Goal: Task Accomplishment & Management: Use online tool/utility

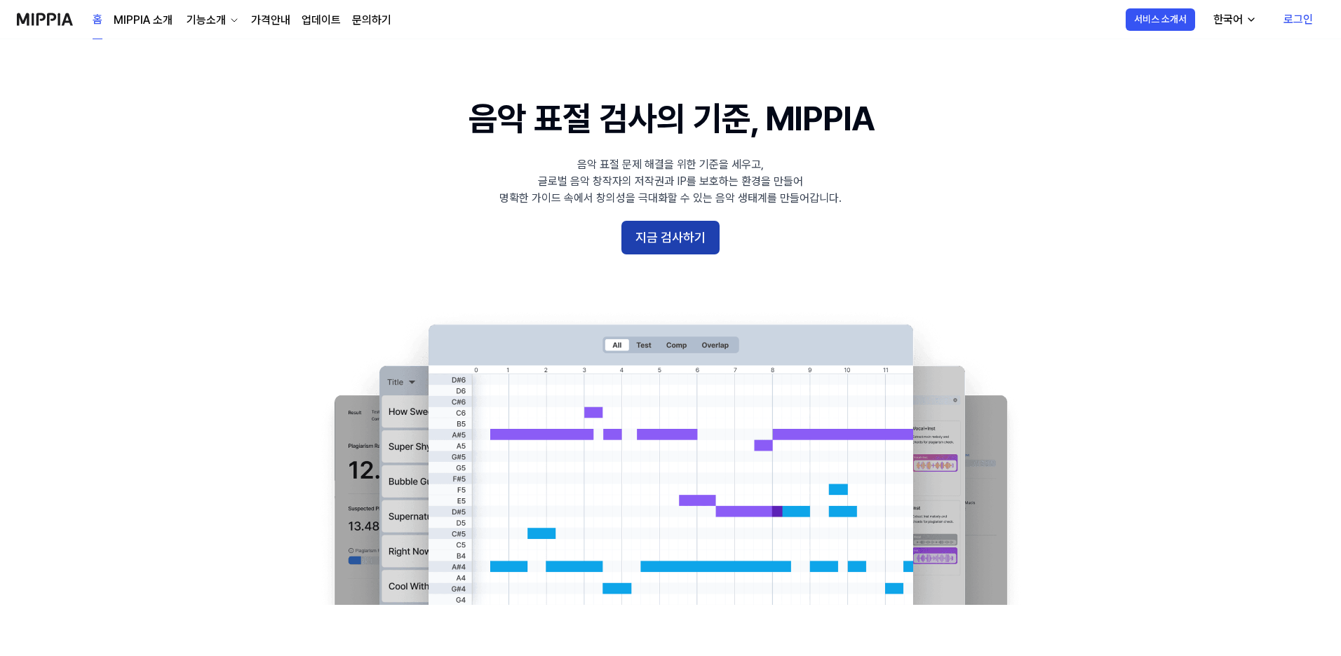
click at [697, 234] on button "지금 검사하기" at bounding box center [670, 238] width 98 height 34
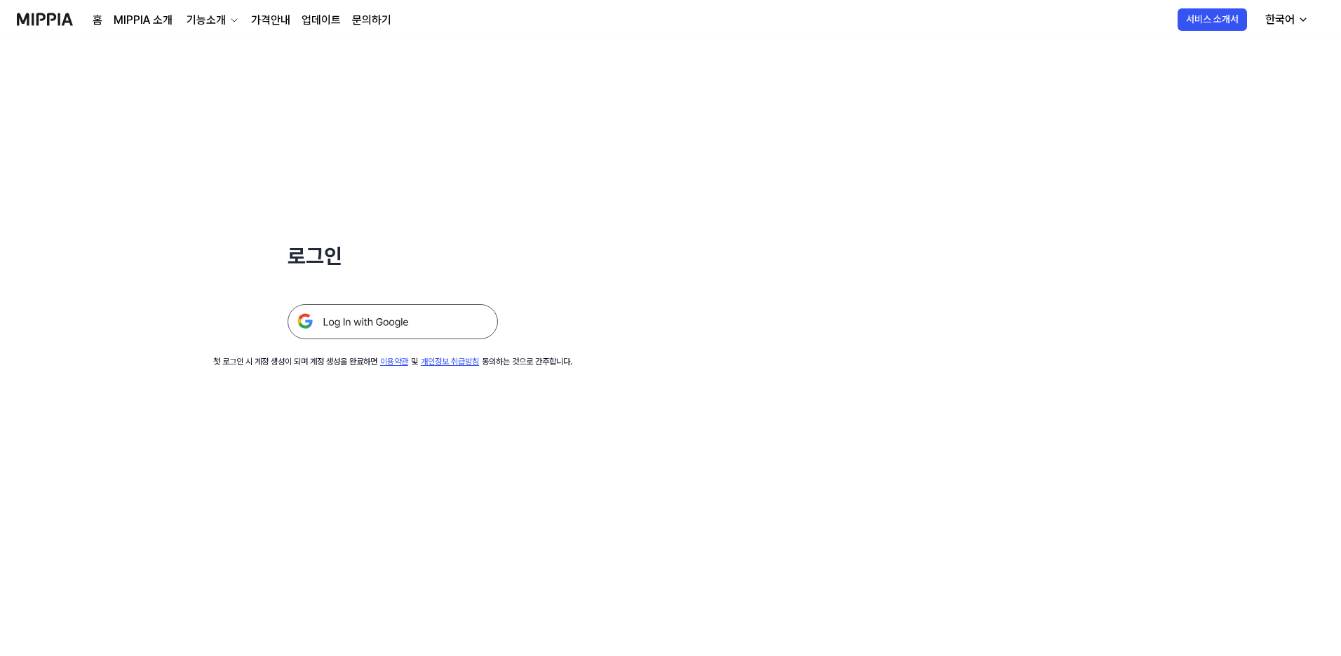
click at [405, 322] on img at bounding box center [393, 321] width 210 height 35
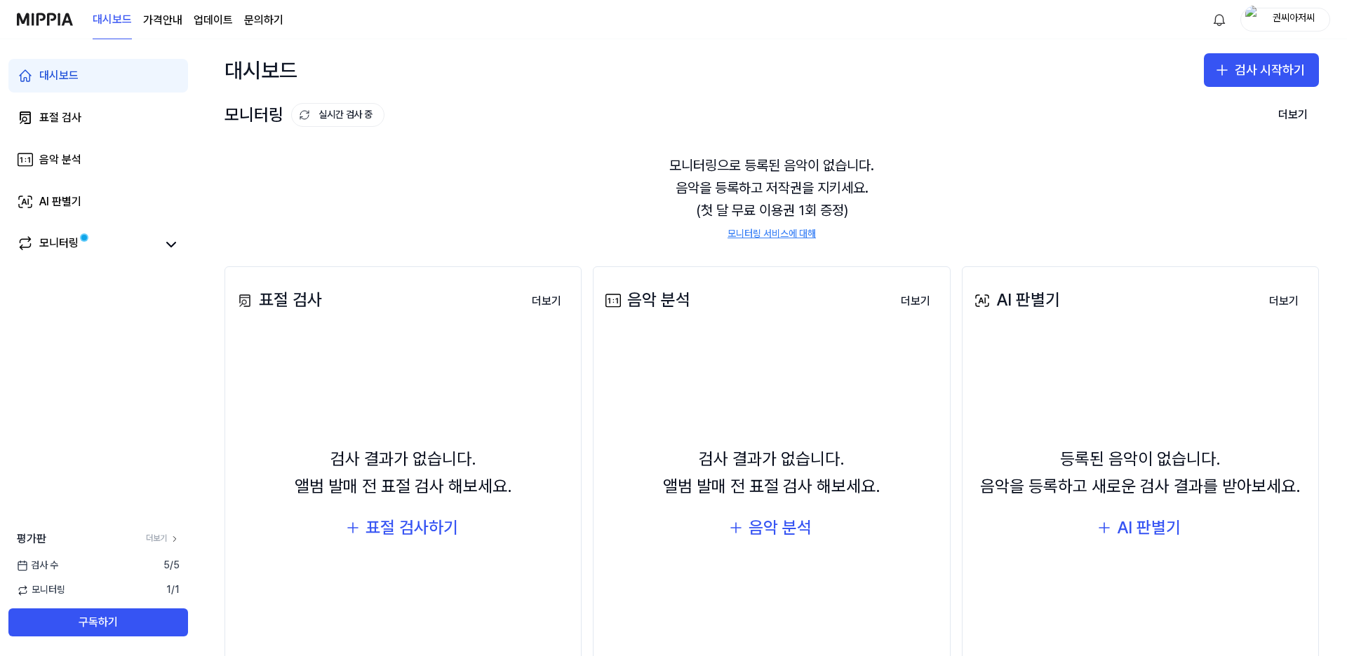
click at [797, 236] on link "모니터링 서비스에 대해" at bounding box center [771, 234] width 88 height 14
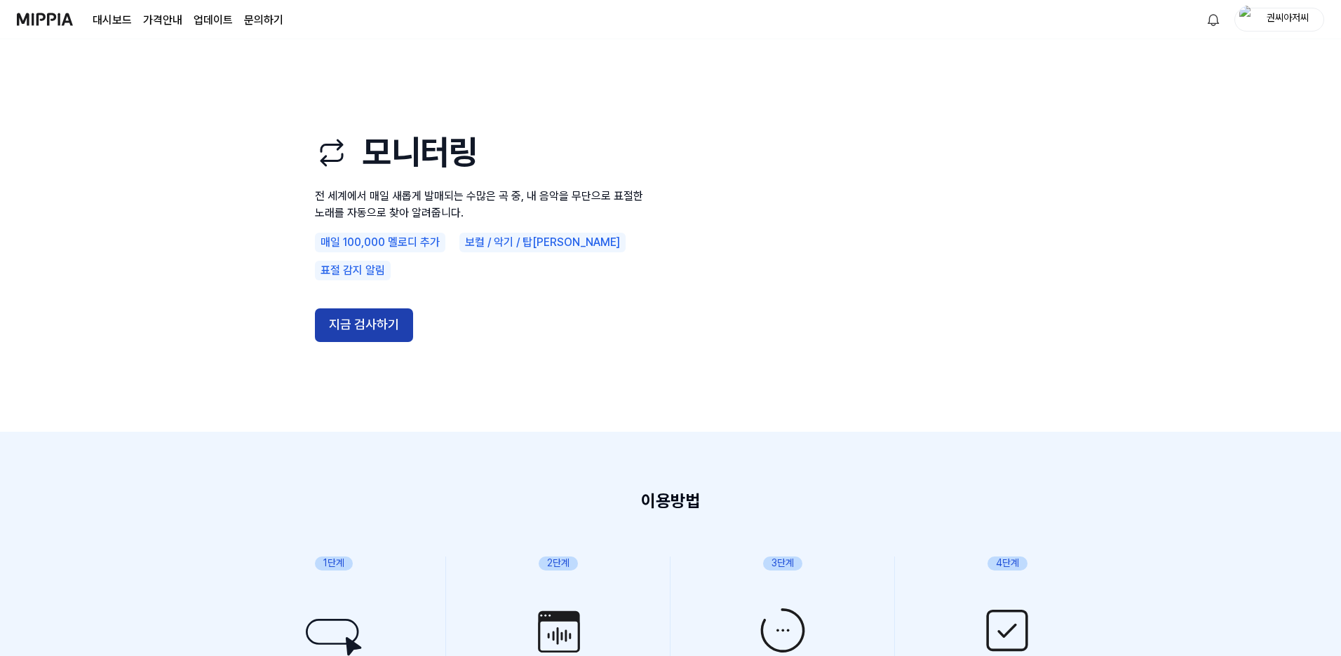
click at [358, 309] on button "지금 검사하기" at bounding box center [364, 326] width 98 height 34
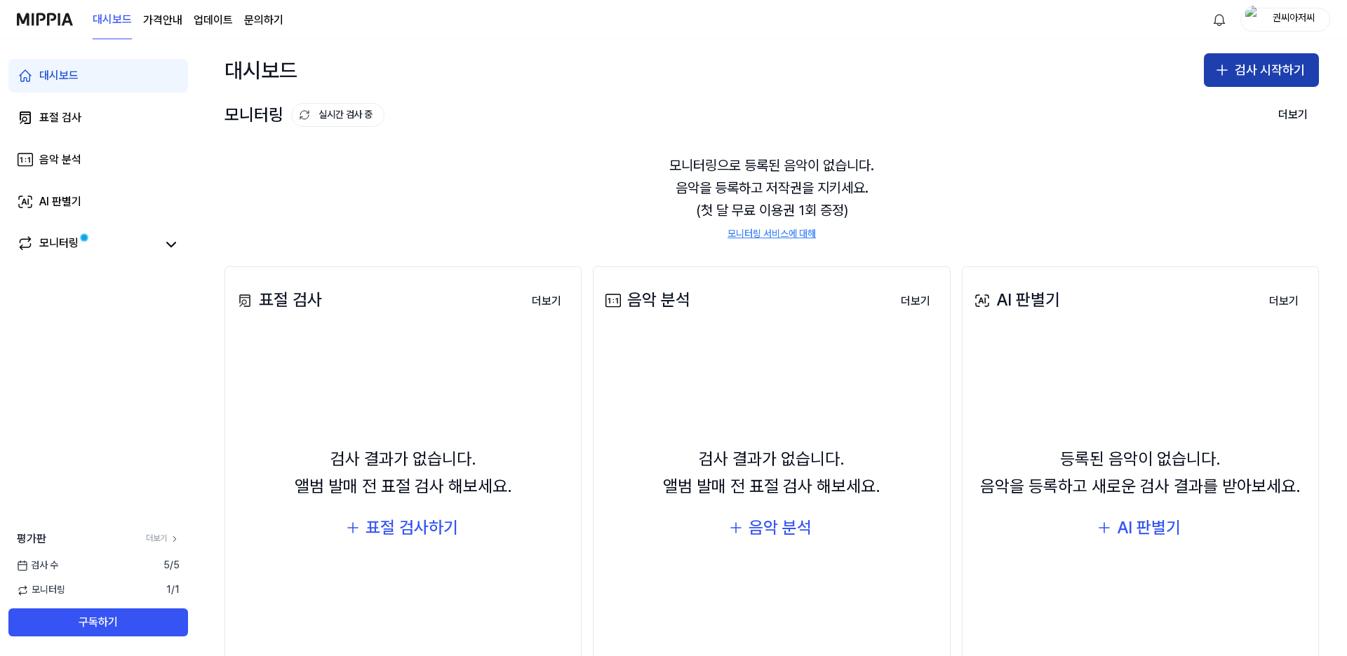
click at [1255, 65] on button "검사 시작하기" at bounding box center [1260, 70] width 115 height 34
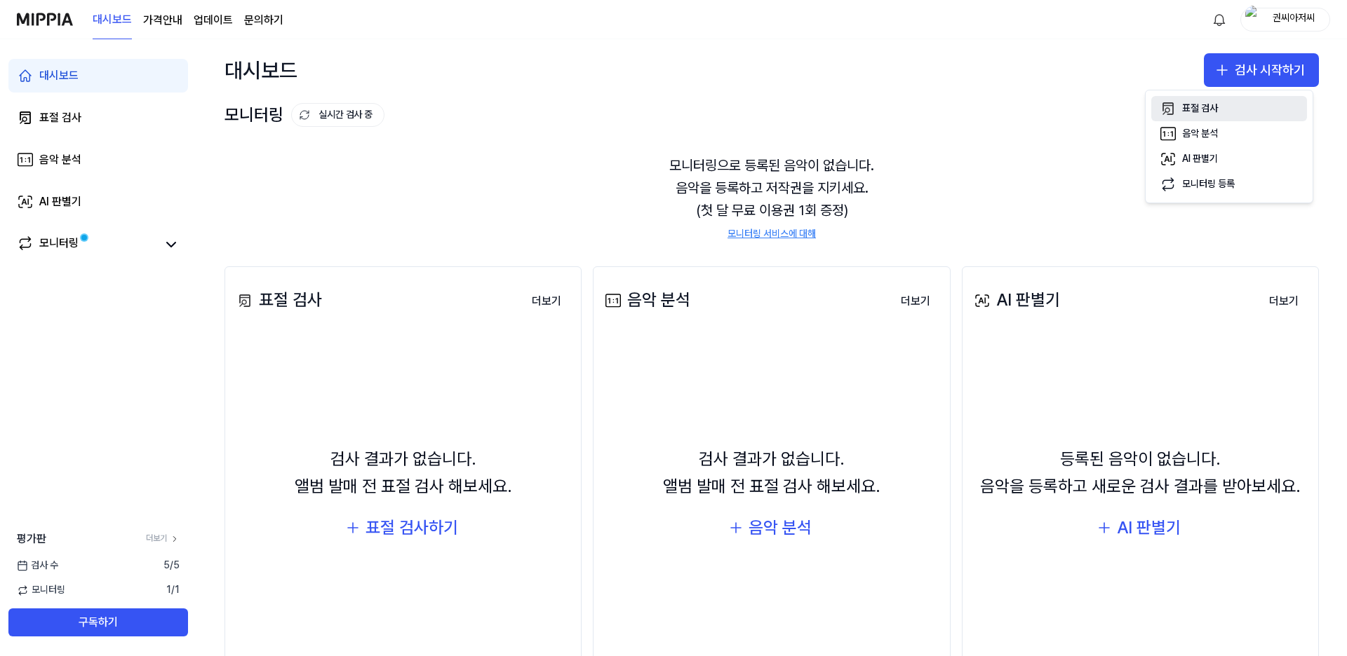
click at [1203, 107] on div "표절 검사" at bounding box center [1200, 109] width 36 height 14
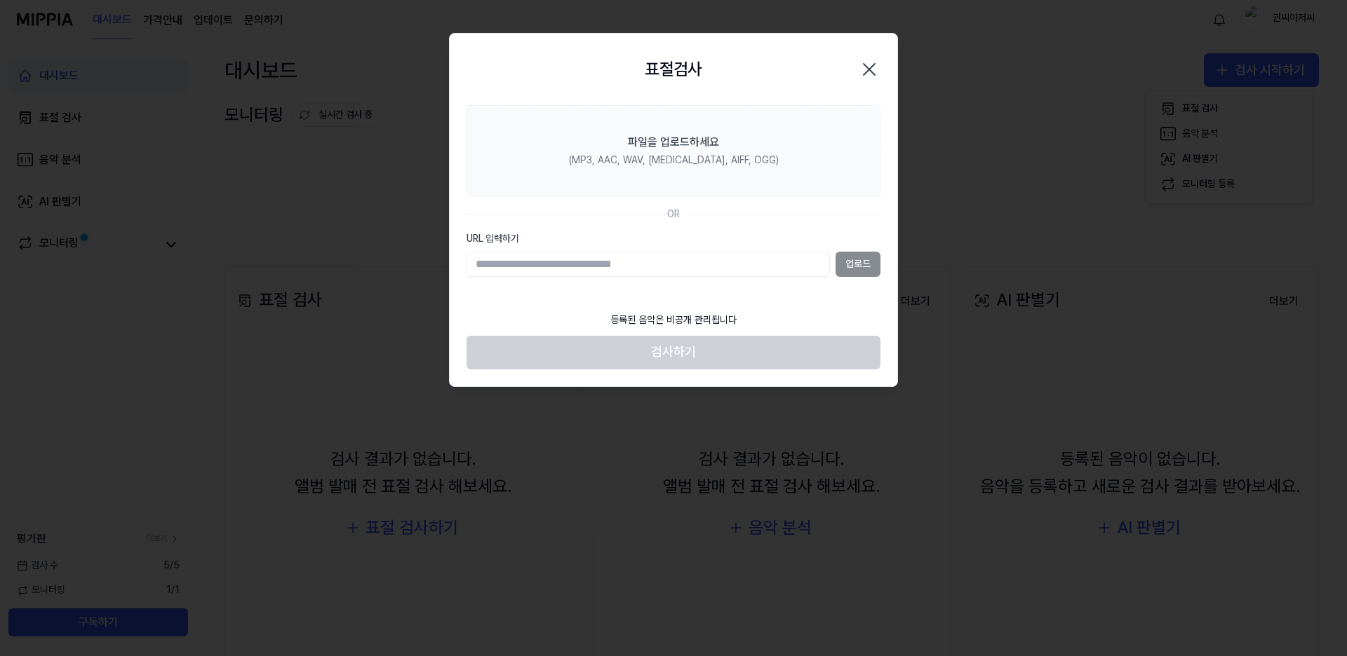
click at [485, 264] on input "URL 입력하기" at bounding box center [647, 264] width 363 height 25
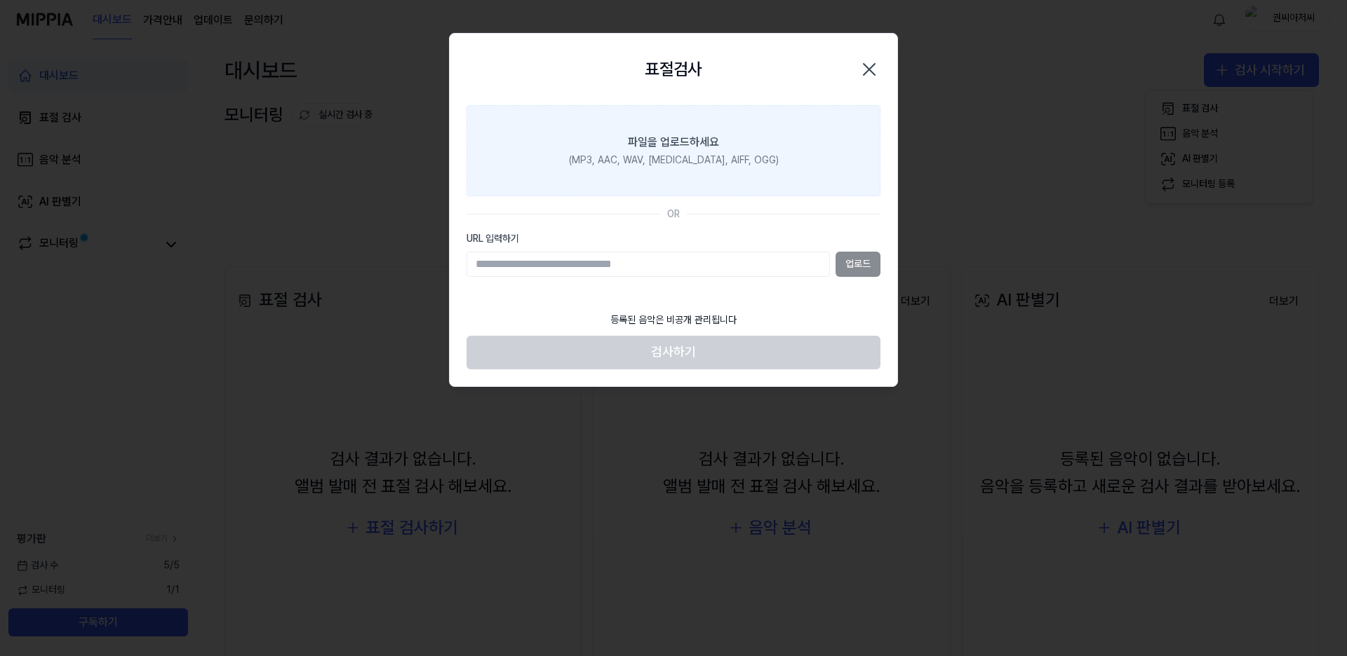
click at [694, 159] on div "(MP3, AAC, WAV, FLAC, AIFF, OGG)" at bounding box center [674, 161] width 210 height 14
click at [0, 0] on input "파일을 업로드하세요 (MP3, AAC, WAV, FLAC, AIFF, OGG)" at bounding box center [0, 0] width 0 height 0
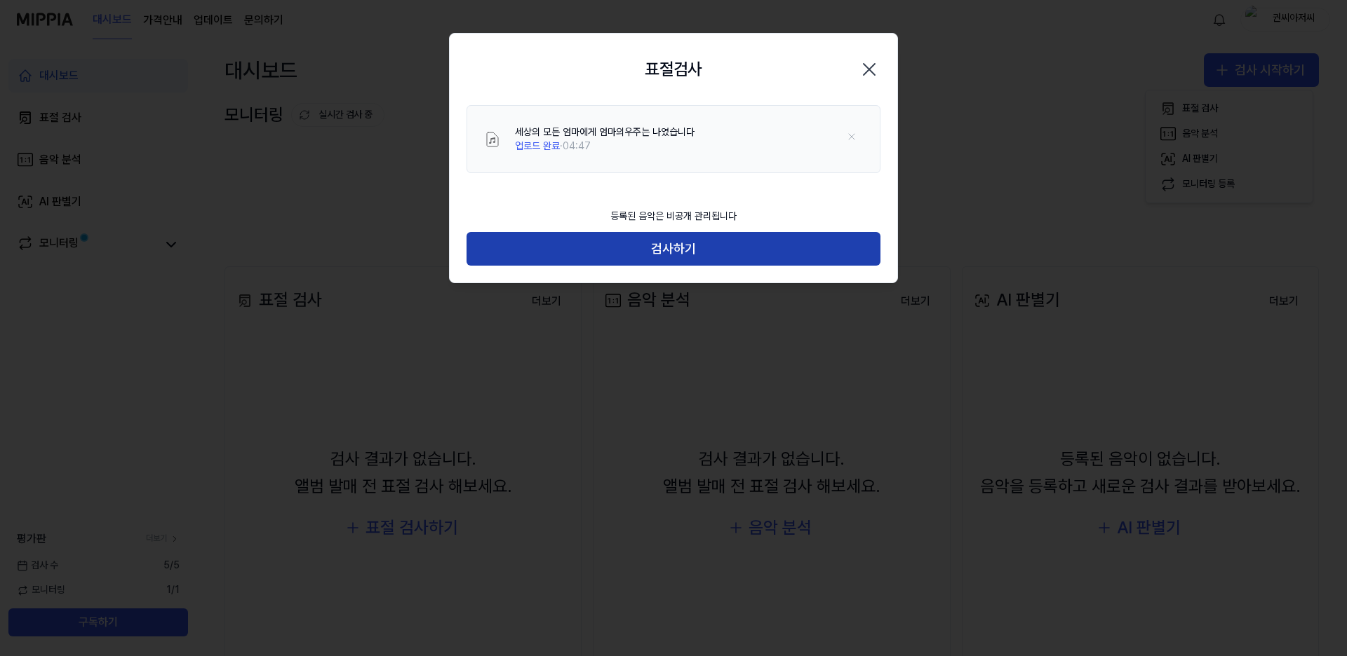
click at [674, 249] on button "검사하기" at bounding box center [673, 249] width 414 height 34
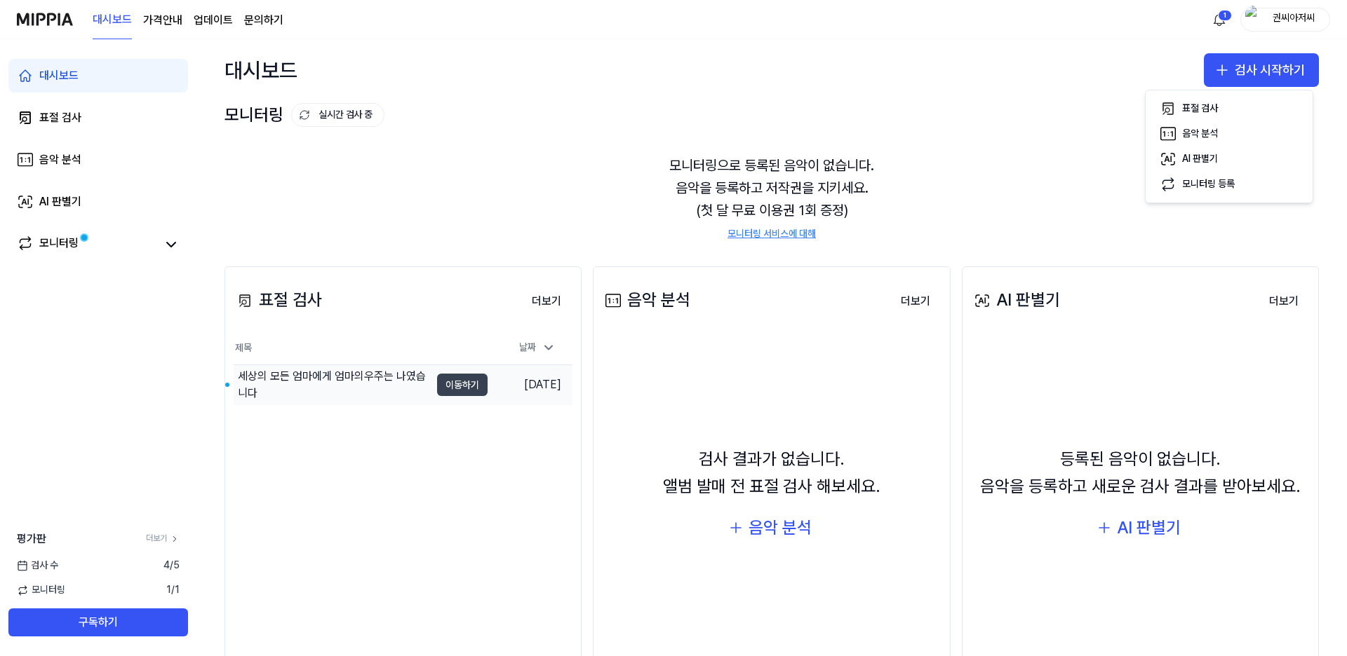
click at [461, 382] on button "이동하기" at bounding box center [462, 385] width 50 height 22
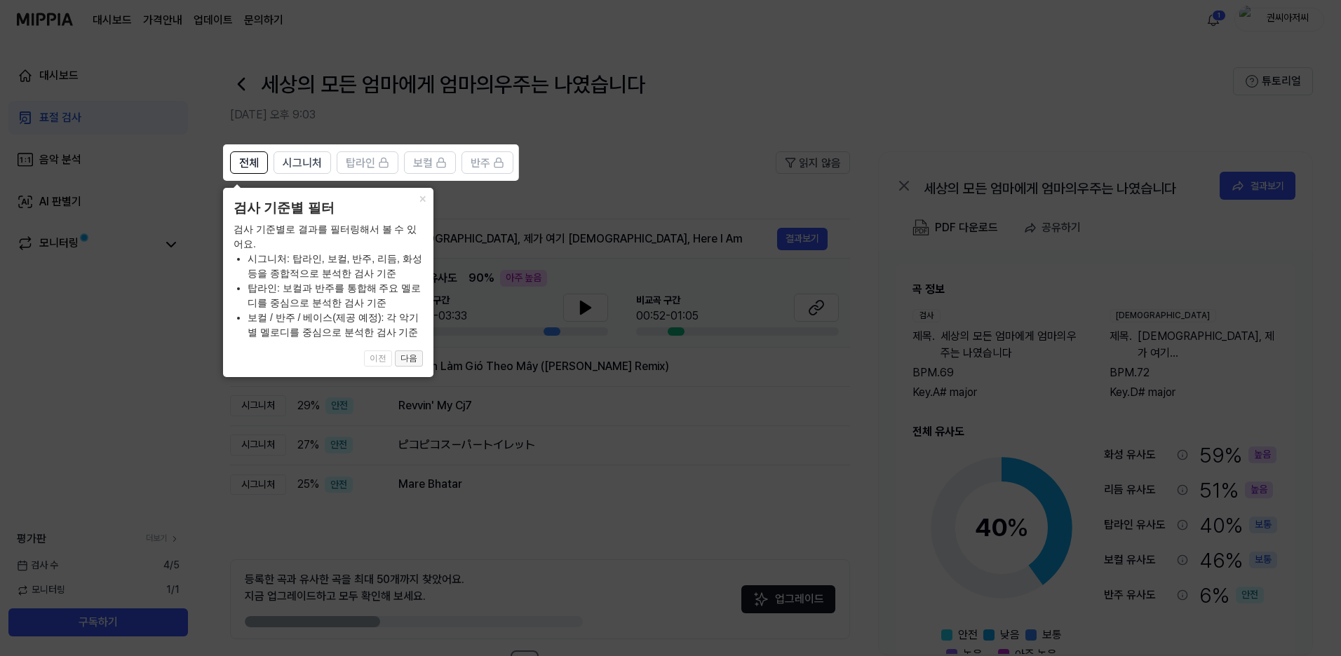
click at [411, 362] on button "다음" at bounding box center [409, 359] width 28 height 17
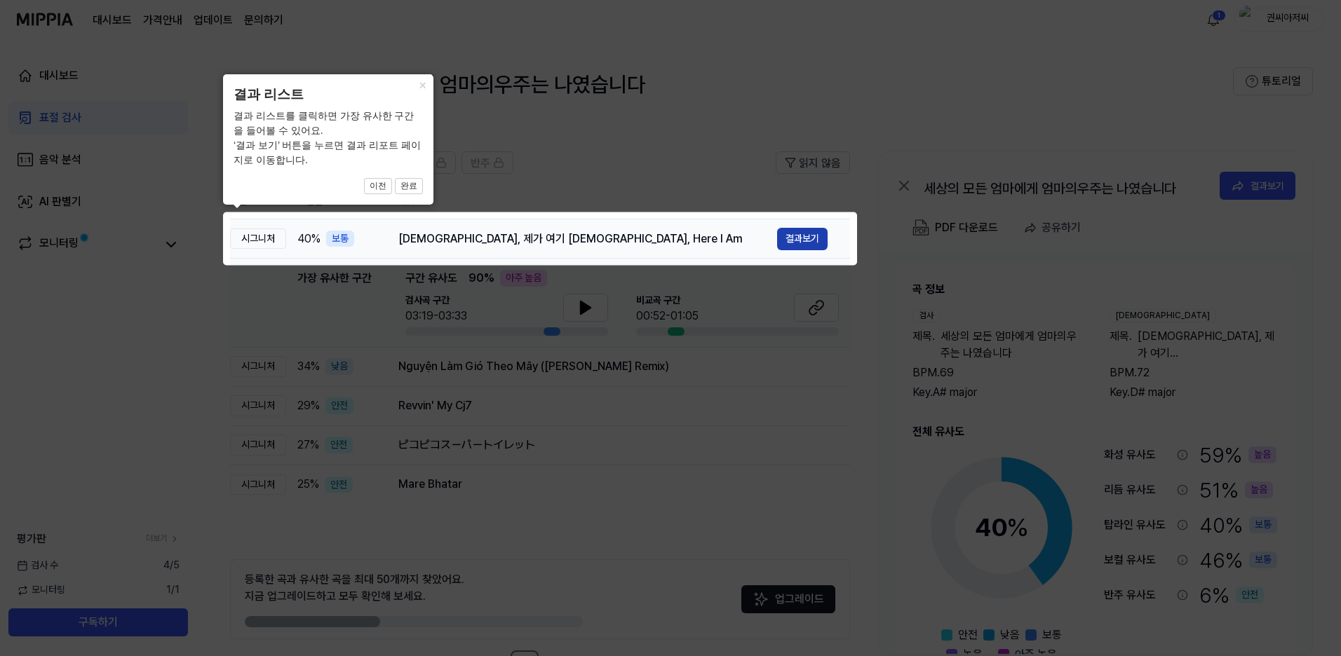
click at [816, 241] on button "결과보기" at bounding box center [802, 239] width 50 height 22
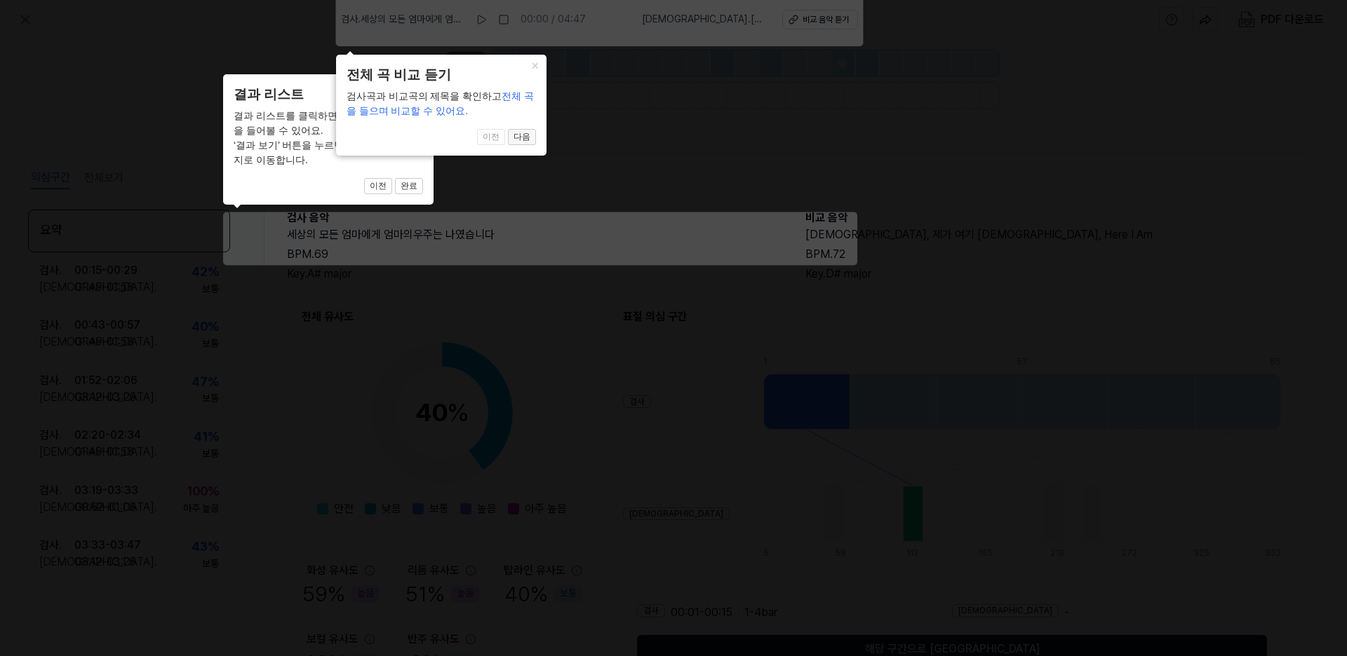
click at [527, 133] on button "다음" at bounding box center [522, 137] width 28 height 17
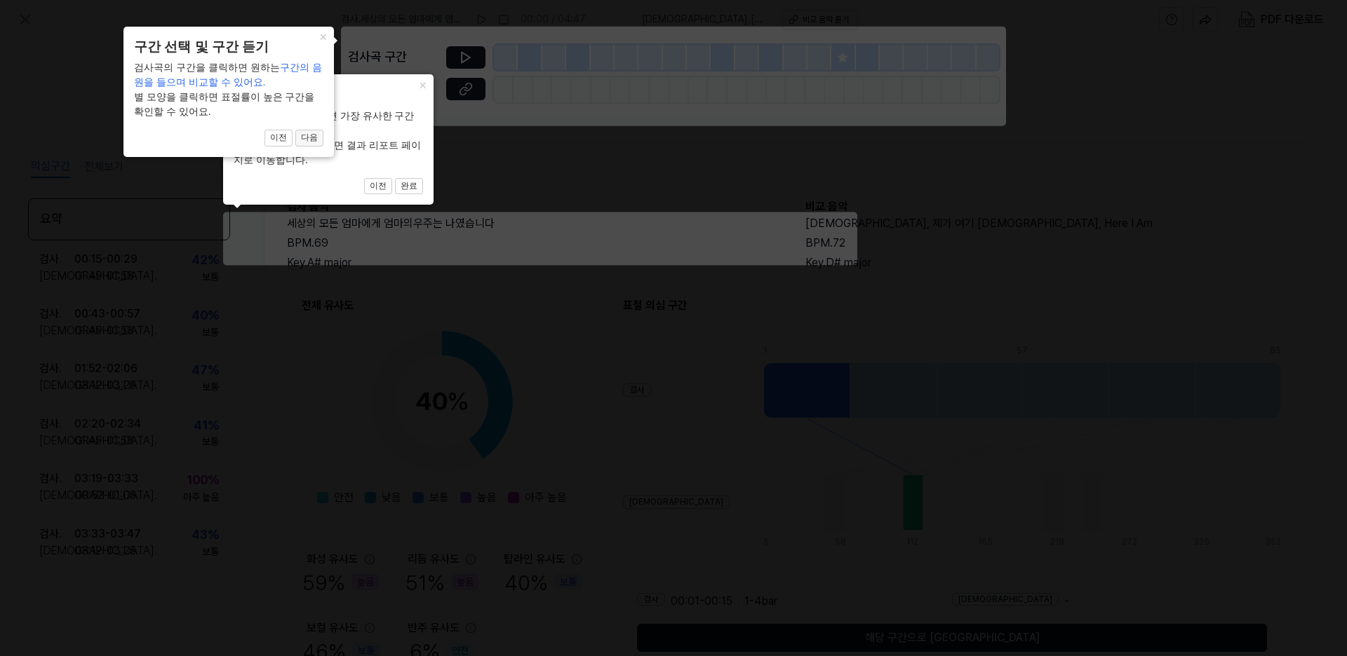
click at [307, 139] on button "다음" at bounding box center [309, 138] width 28 height 17
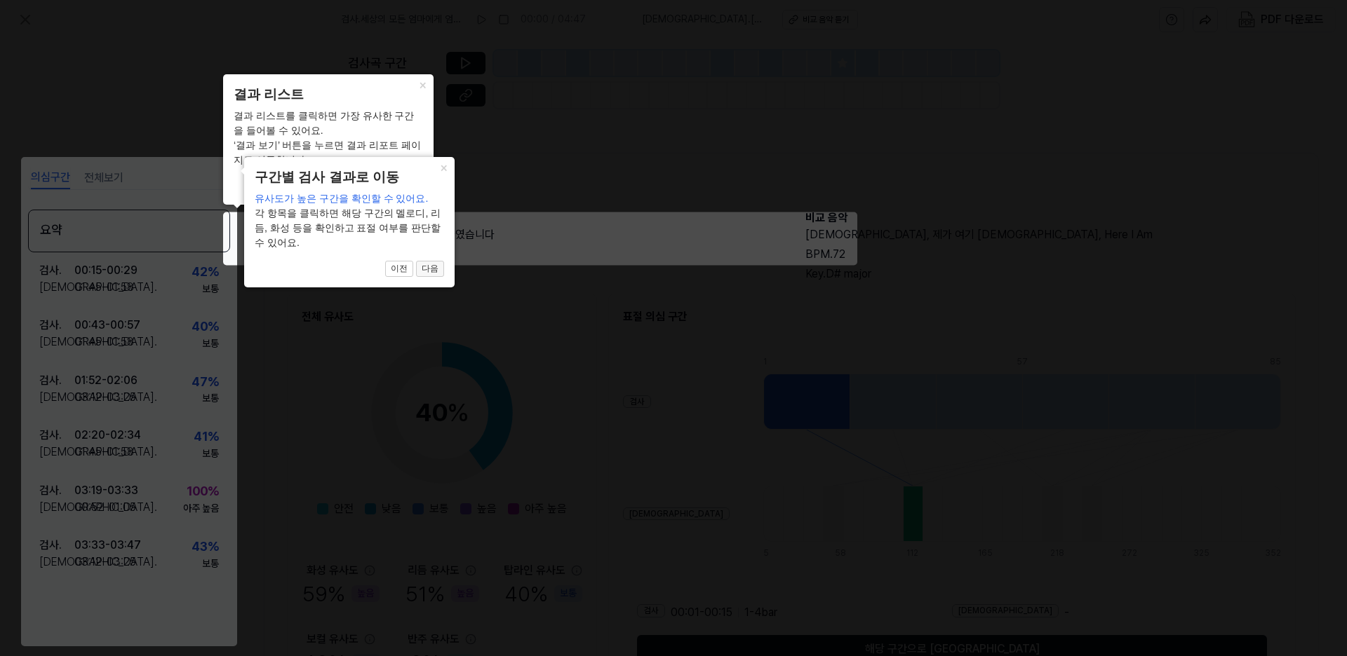
click at [434, 271] on button "다음" at bounding box center [430, 269] width 28 height 17
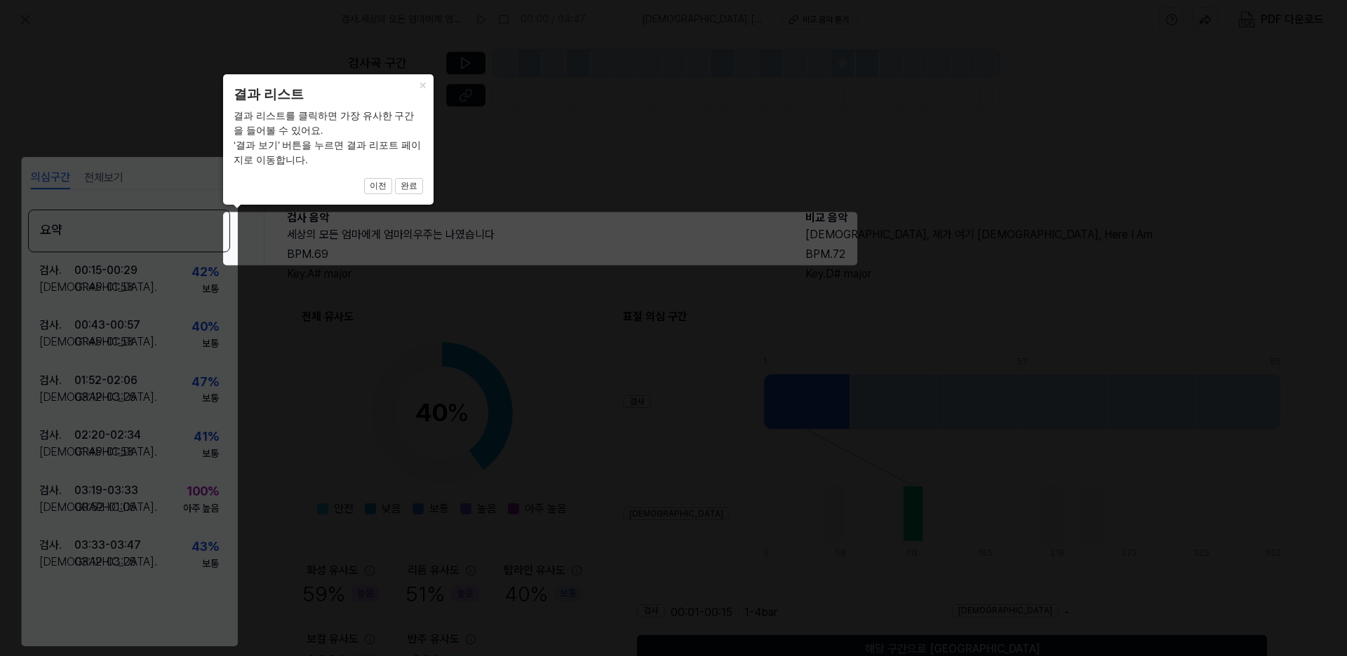
scroll to position [87, 0]
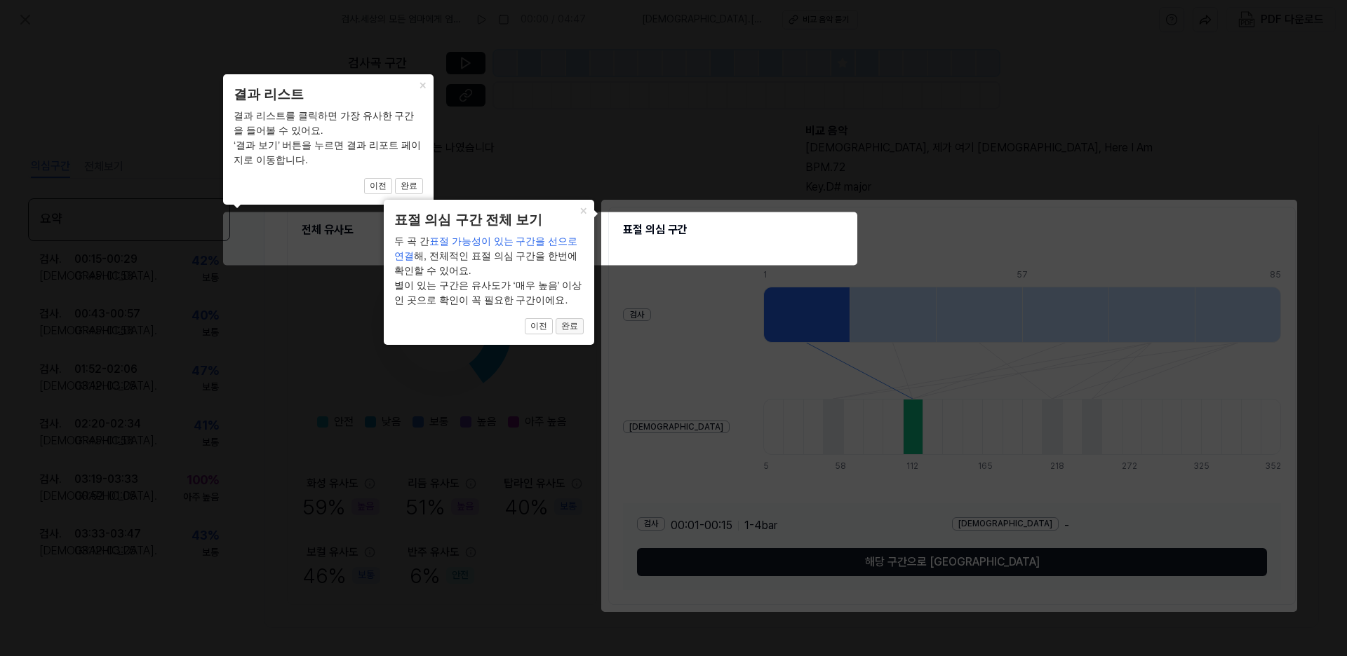
click at [571, 328] on button "완료" at bounding box center [569, 326] width 28 height 17
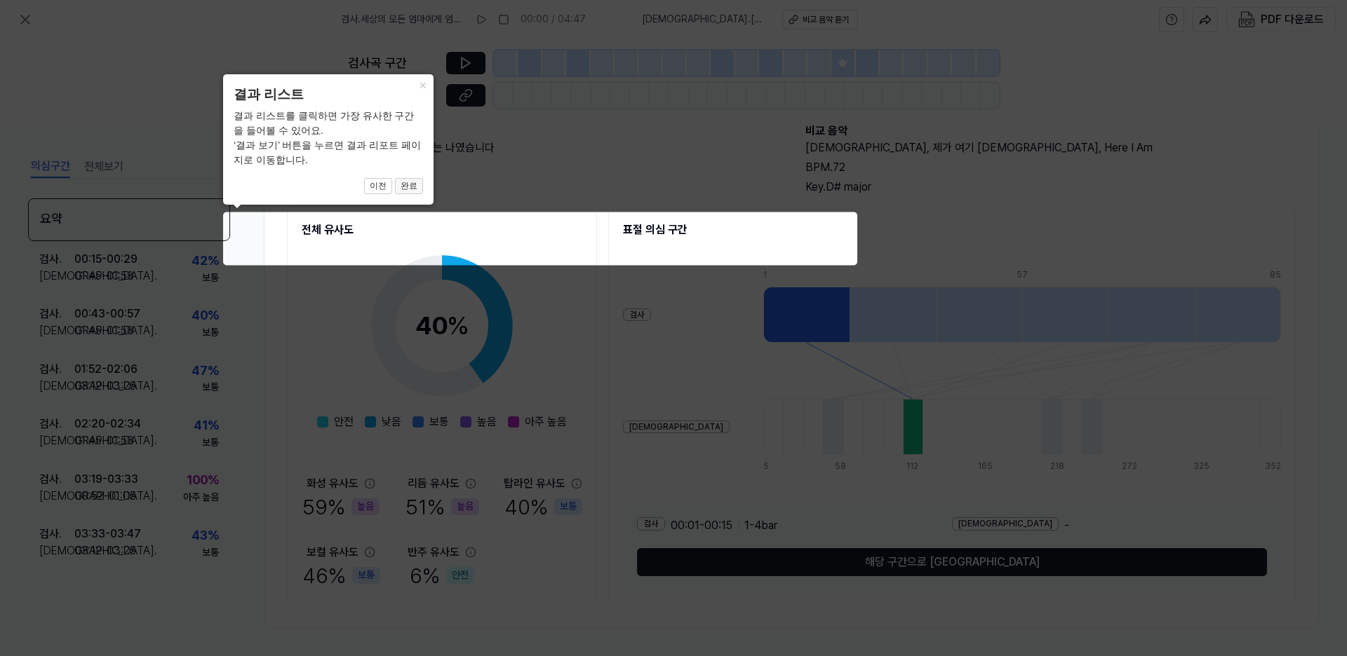
click at [414, 184] on button "완료" at bounding box center [409, 186] width 28 height 17
click at [958, 562] on icon at bounding box center [673, 328] width 1347 height 656
click at [409, 186] on button "완료" at bounding box center [409, 186] width 28 height 17
click at [424, 86] on button "×" at bounding box center [422, 84] width 22 height 20
click at [414, 182] on button "완료" at bounding box center [409, 186] width 28 height 17
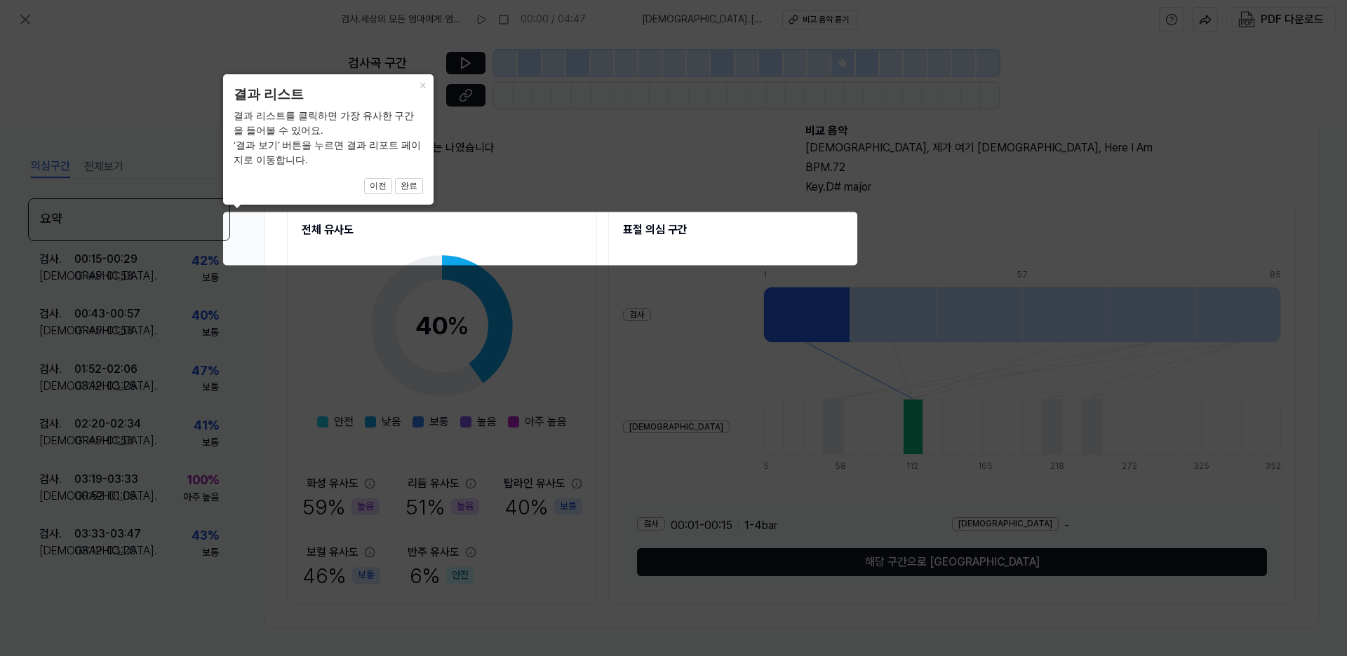
click at [675, 224] on icon at bounding box center [673, 328] width 1347 height 656
click at [342, 229] on icon at bounding box center [673, 328] width 1347 height 656
click at [527, 153] on icon at bounding box center [673, 328] width 1347 height 656
click at [136, 74] on icon at bounding box center [673, 328] width 1347 height 656
click at [969, 198] on icon at bounding box center [673, 328] width 1347 height 656
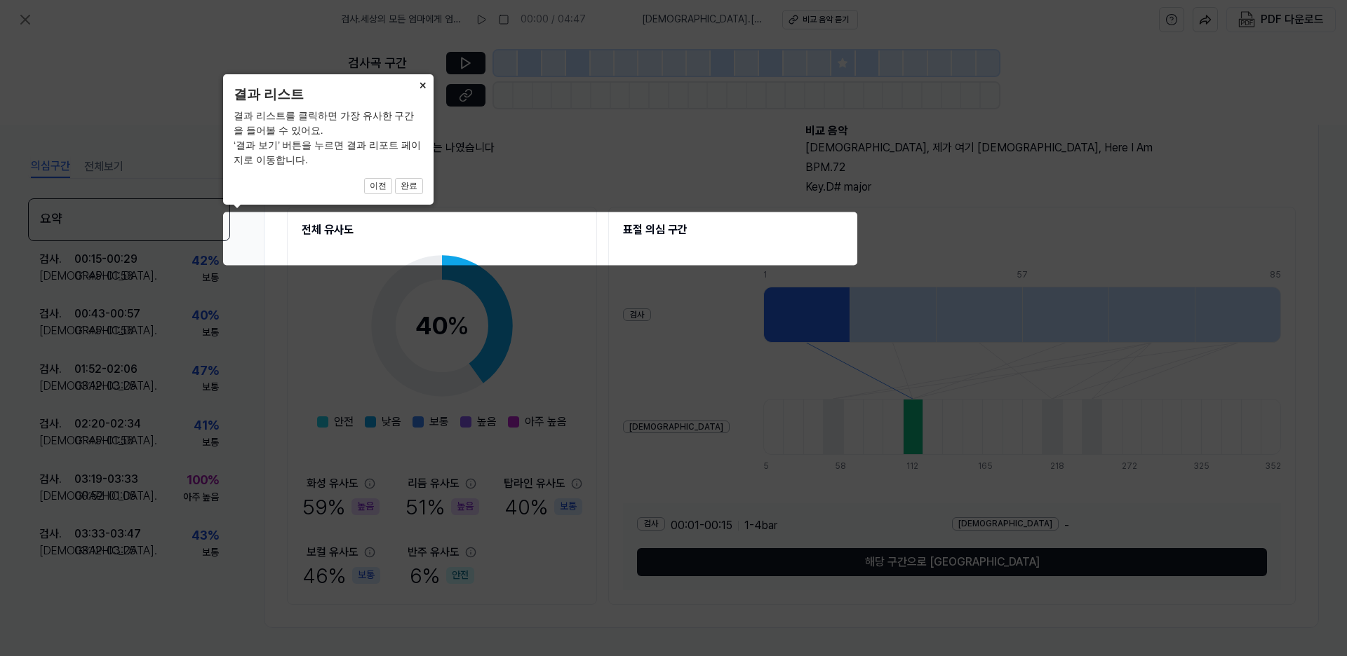
click at [423, 83] on button "×" at bounding box center [422, 84] width 22 height 20
click at [420, 87] on button "×" at bounding box center [422, 84] width 22 height 20
click at [215, 483] on icon at bounding box center [673, 328] width 1347 height 656
click at [412, 186] on button "완료" at bounding box center [409, 186] width 28 height 17
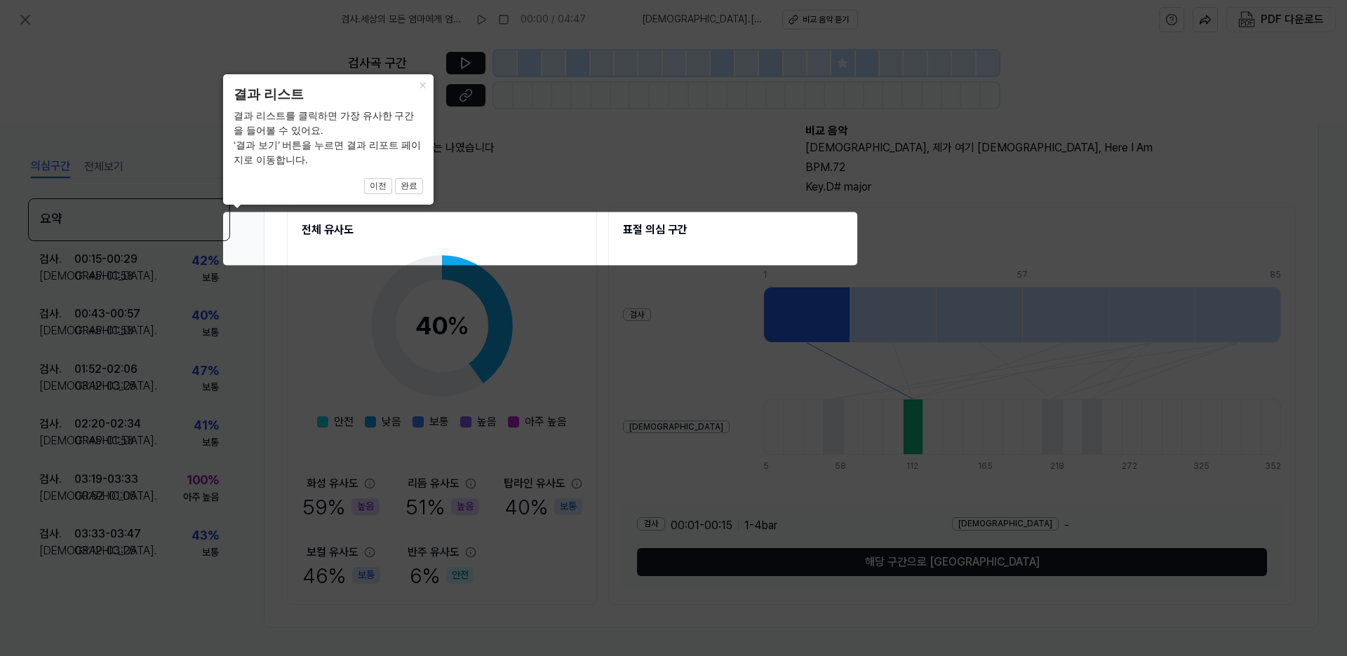
click at [432, 236] on icon at bounding box center [673, 328] width 1347 height 656
click at [311, 229] on icon at bounding box center [673, 328] width 1347 height 656
click at [318, 229] on icon at bounding box center [673, 328] width 1347 height 656
click at [376, 185] on button "이전" at bounding box center [378, 186] width 28 height 17
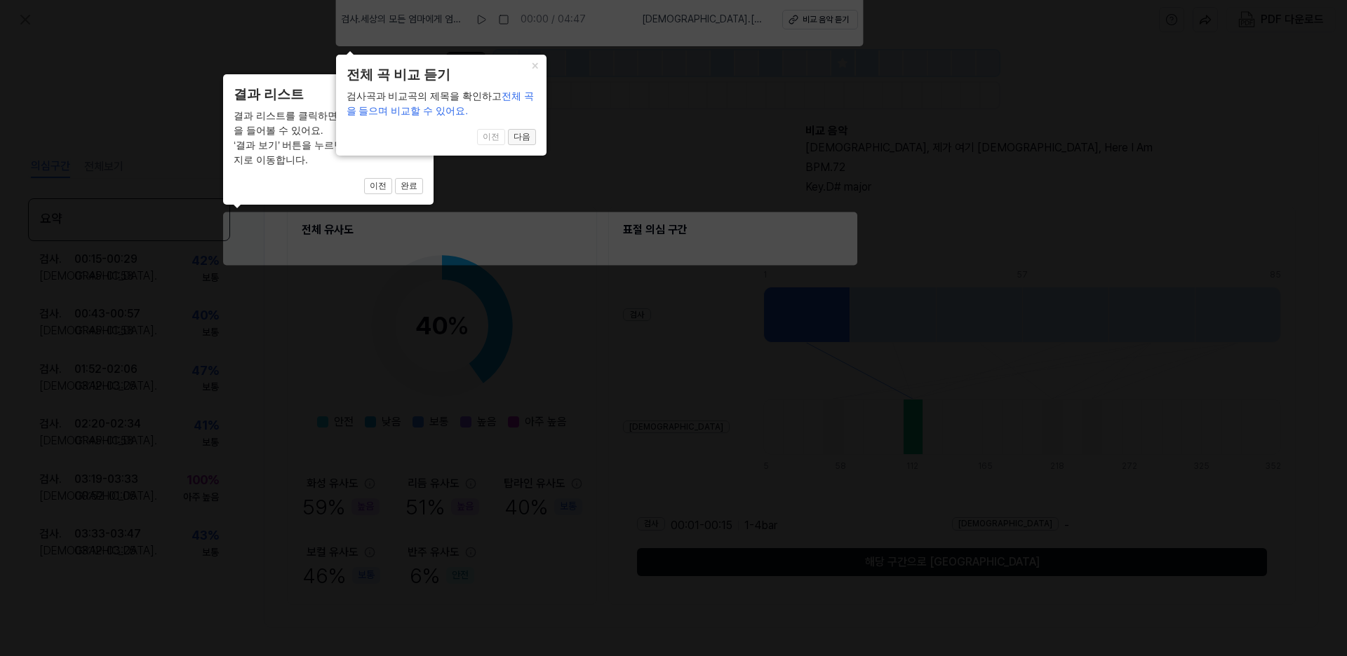
click at [525, 135] on button "다음" at bounding box center [522, 137] width 28 height 17
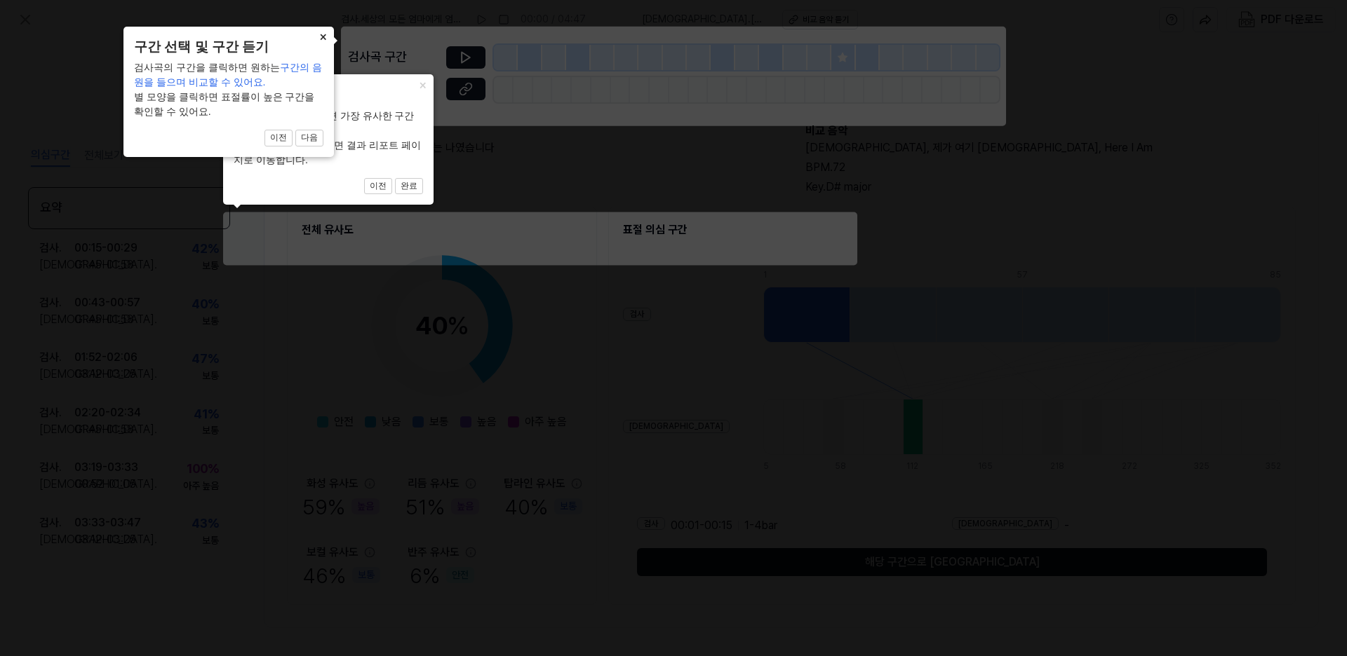
click at [321, 39] on button "×" at bounding box center [322, 37] width 22 height 20
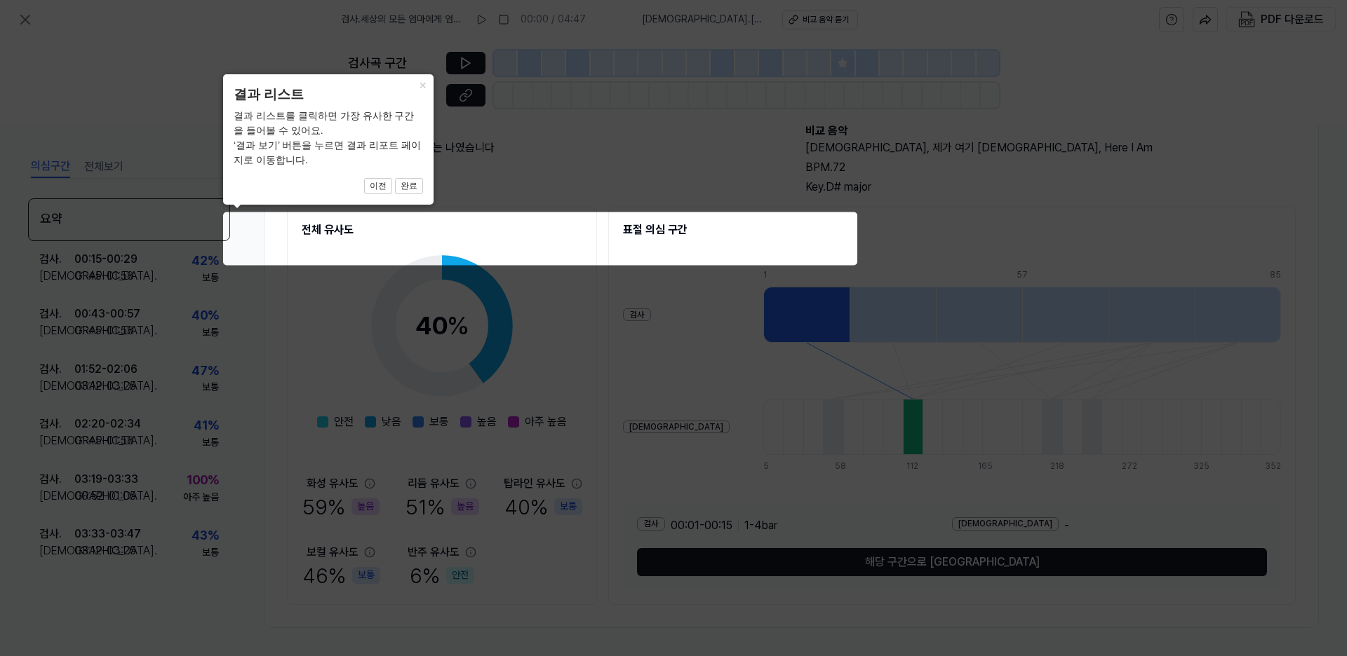
click at [466, 67] on icon at bounding box center [673, 328] width 1347 height 656
click at [406, 182] on button "완료" at bounding box center [409, 186] width 28 height 17
click at [409, 184] on button "완료" at bounding box center [409, 186] width 28 height 17
click at [440, 173] on body "검사 . 세상의 모든 엄마에게 엄마의우주는 나였습니다 00:00 / 04:47 비교 . 주님, 제가 여기 있습니다 Lord, Here I Am…" at bounding box center [673, 328] width 1347 height 656
click at [1209, 81] on icon at bounding box center [673, 328] width 1347 height 656
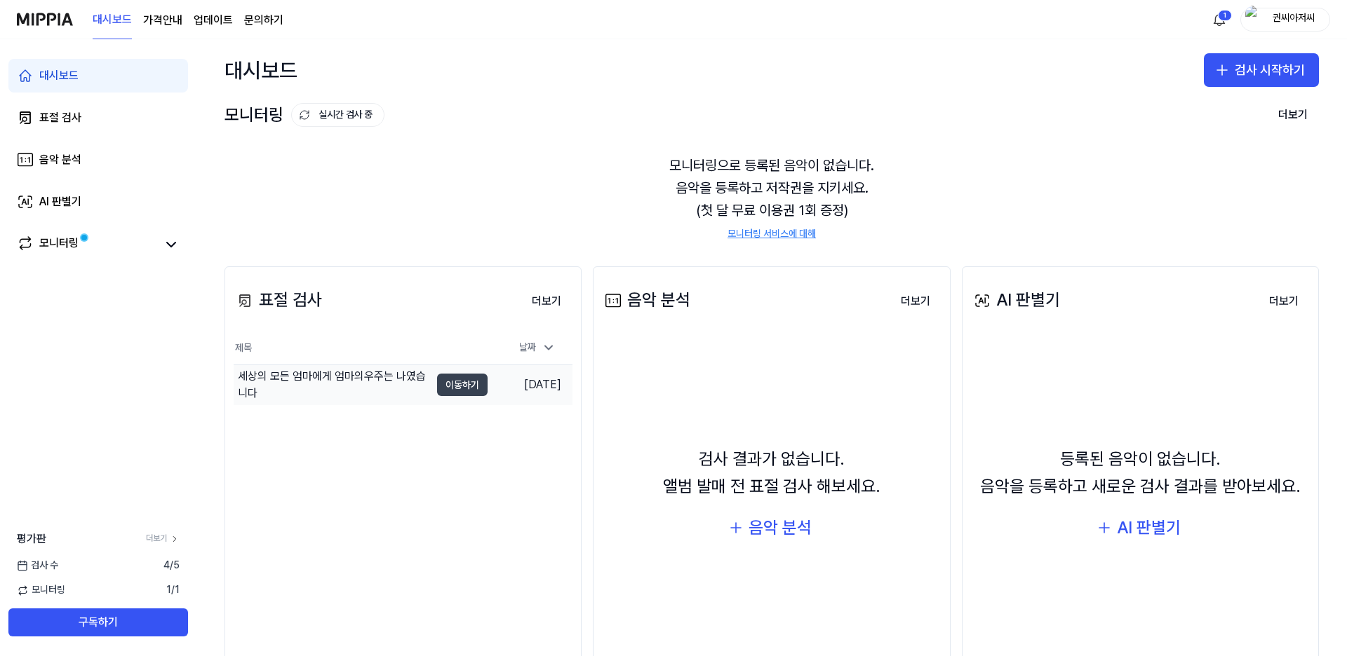
click at [468, 384] on button "이동하기" at bounding box center [462, 385] width 50 height 22
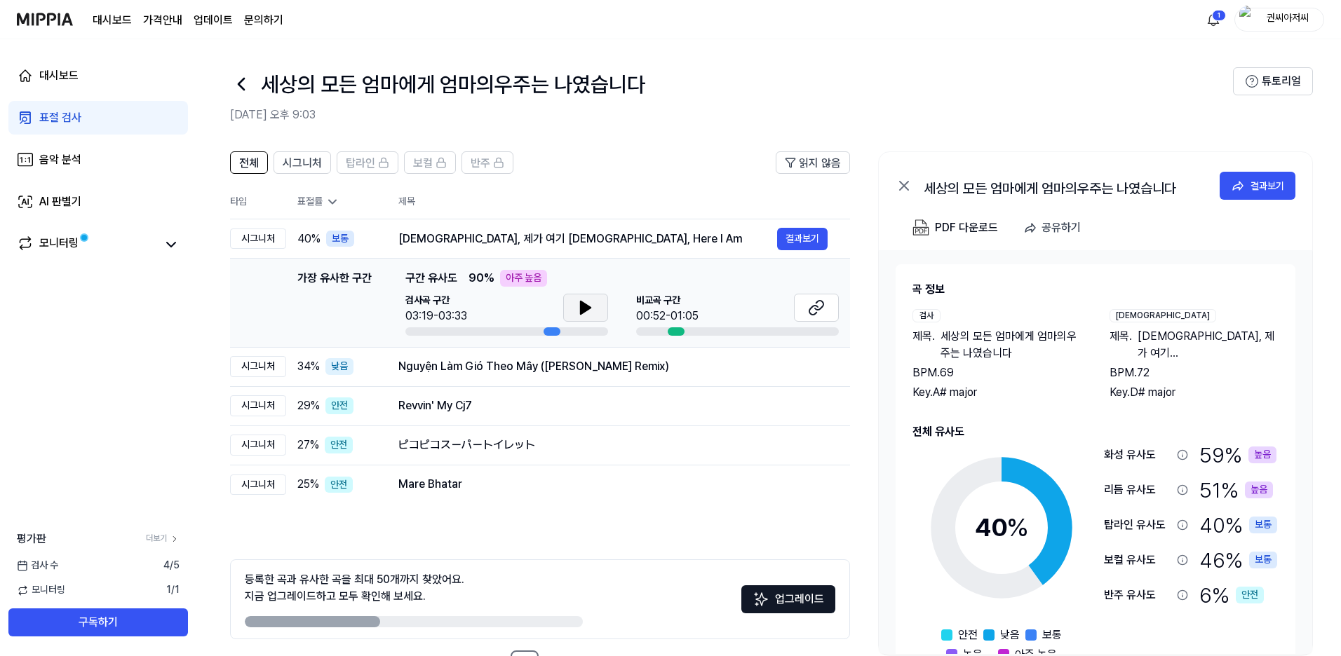
click at [586, 311] on icon at bounding box center [586, 308] width 10 height 13
click at [814, 302] on icon at bounding box center [816, 307] width 17 height 17
click at [591, 306] on icon at bounding box center [585, 307] width 17 height 17
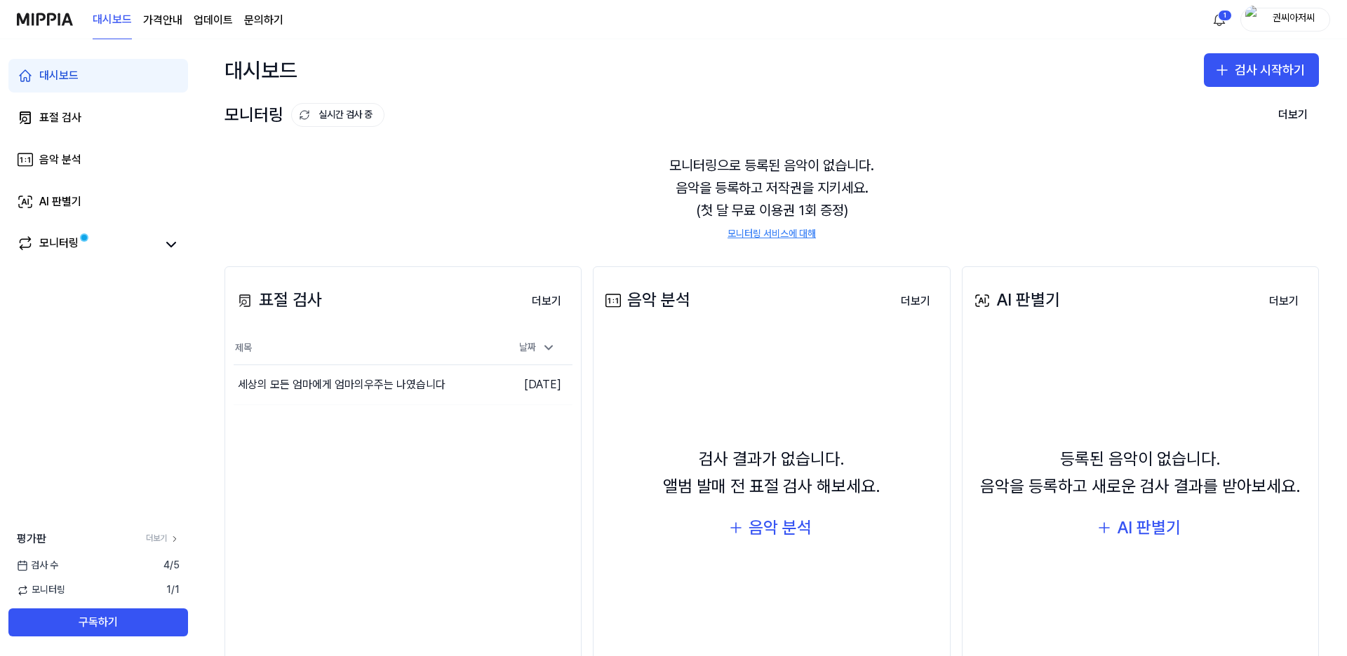
click at [166, 20] on page\) "가격안내" at bounding box center [162, 20] width 39 height 17
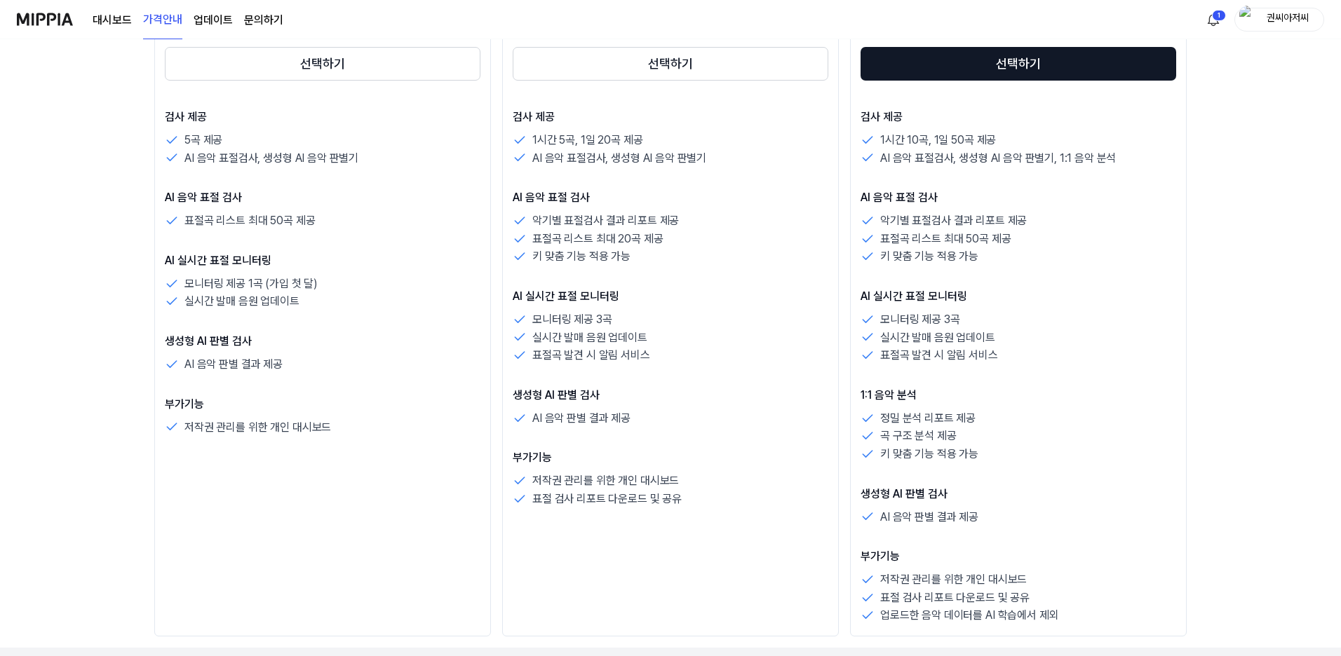
scroll to position [210, 0]
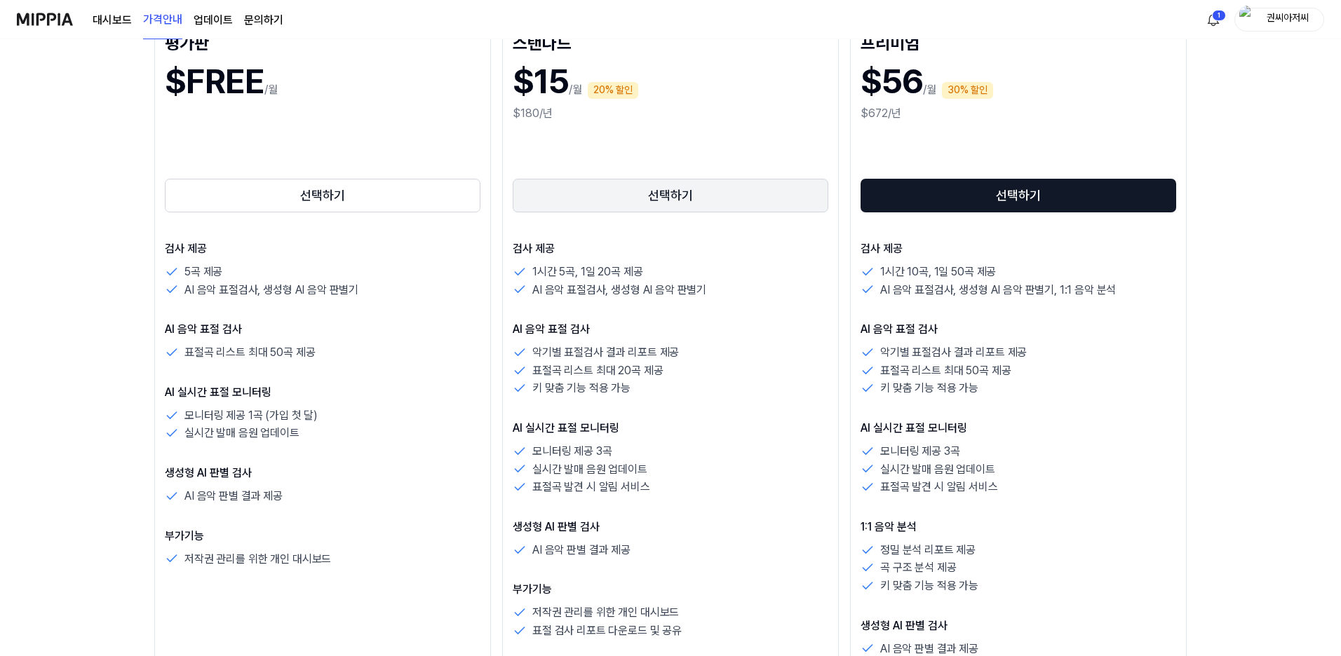
click at [671, 194] on button "선택하기" at bounding box center [671, 196] width 316 height 34
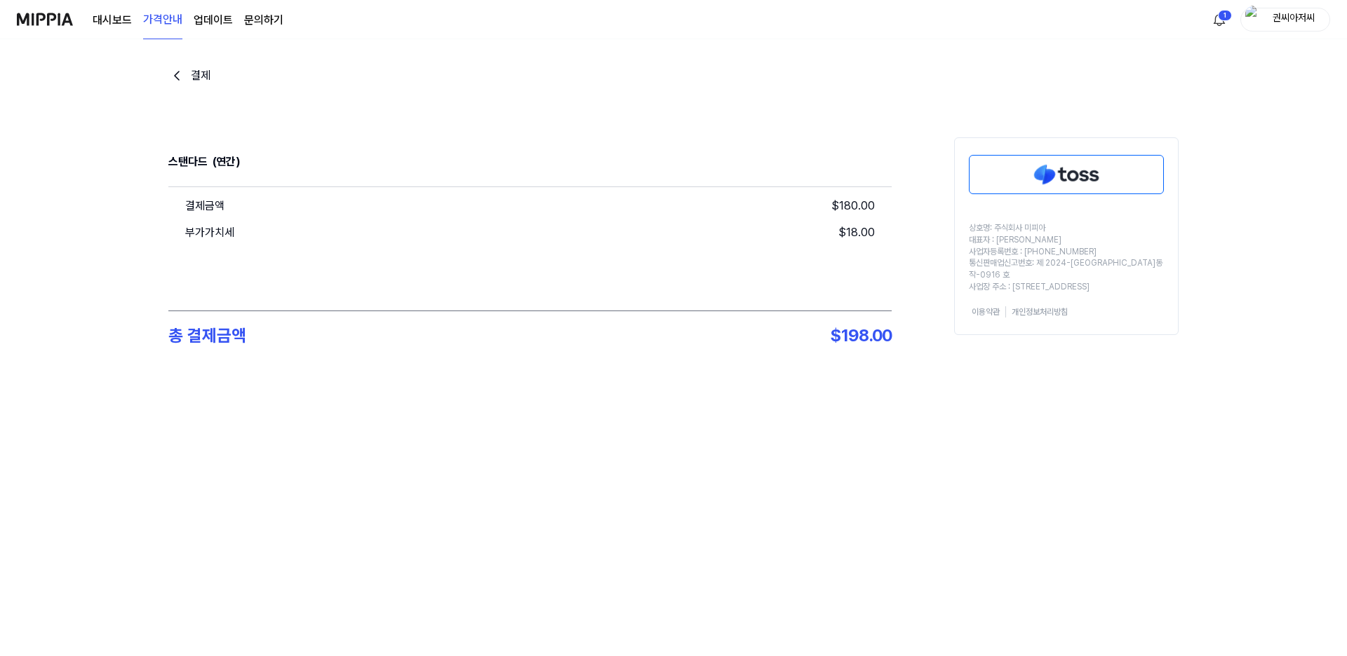
click at [191, 77] on div "결제" at bounding box center [201, 75] width 20 height 17
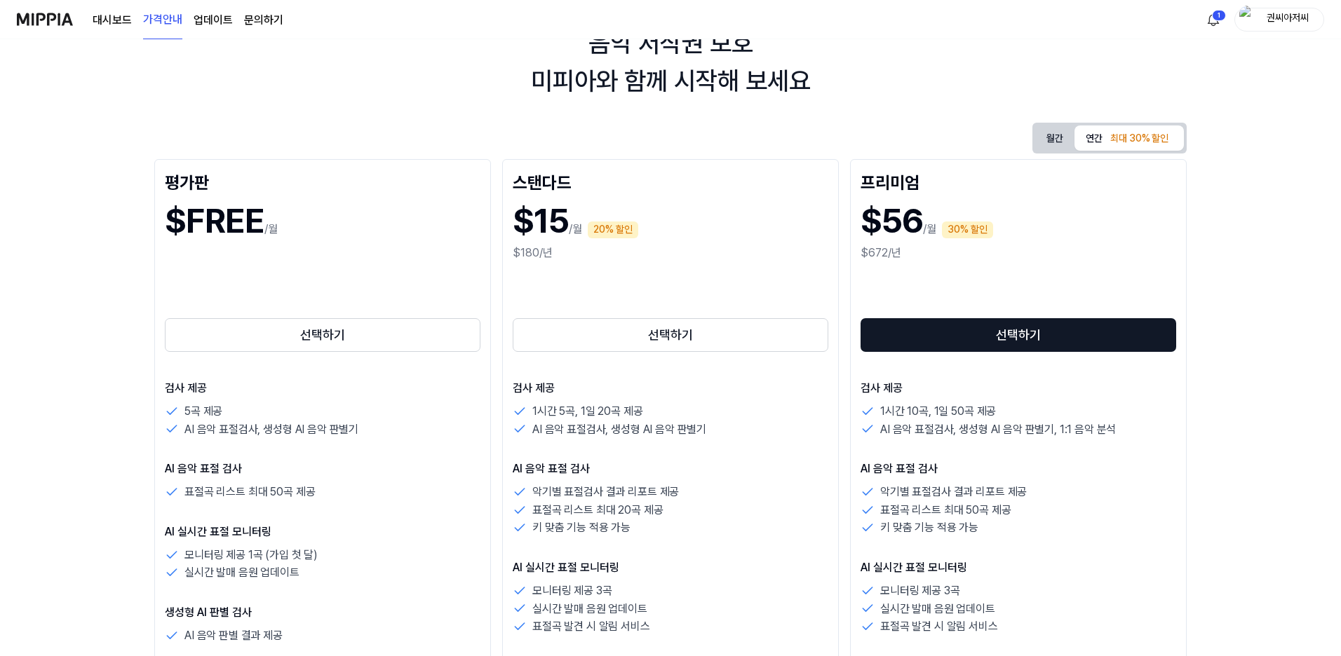
scroll to position [70, 0]
click at [669, 336] on button "선택하기" at bounding box center [671, 336] width 316 height 34
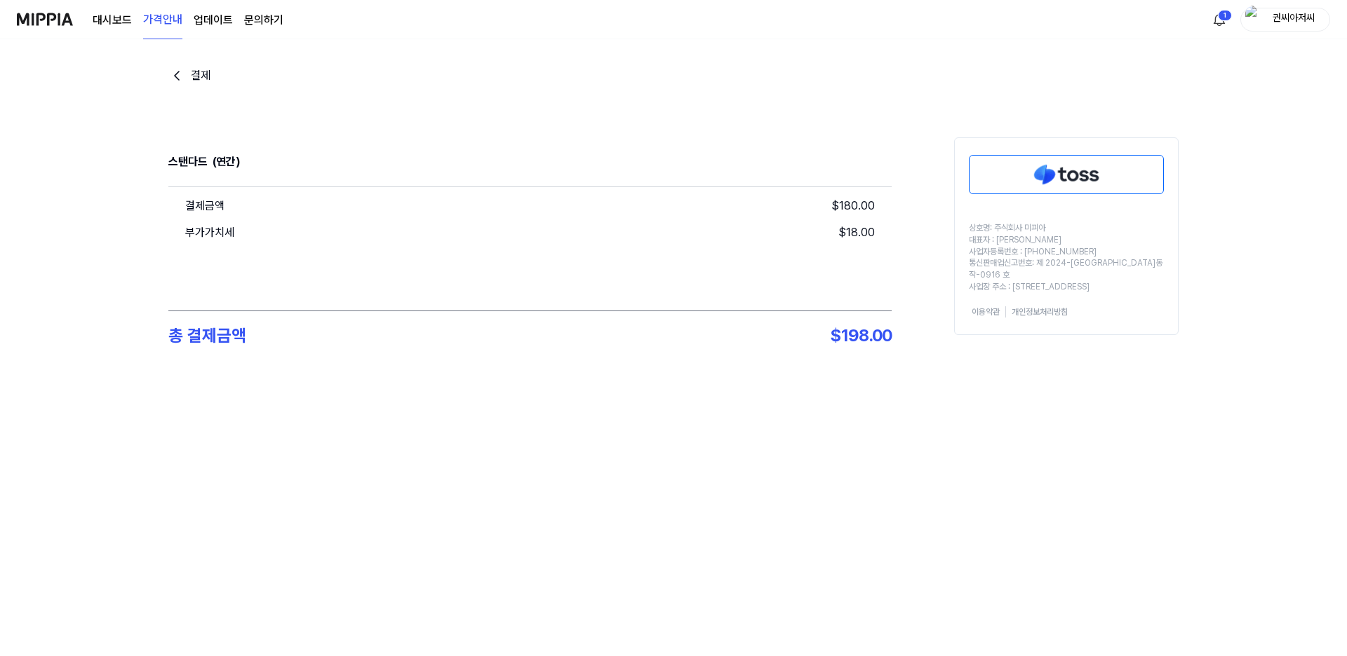
click at [1072, 175] on img at bounding box center [1066, 175] width 194 height 38
click at [1089, 173] on img at bounding box center [1066, 175] width 194 height 38
click at [1060, 170] on img at bounding box center [1066, 175] width 194 height 38
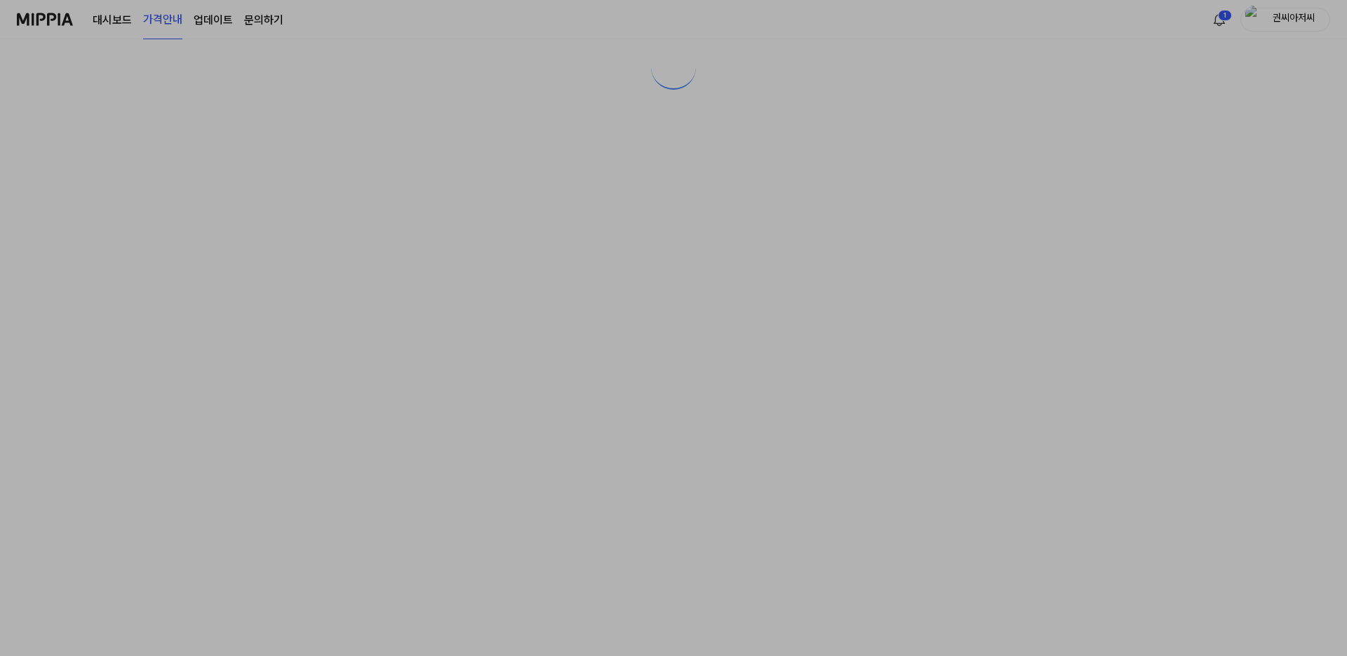
click at [1281, 22] on div at bounding box center [673, 46] width 1347 height 92
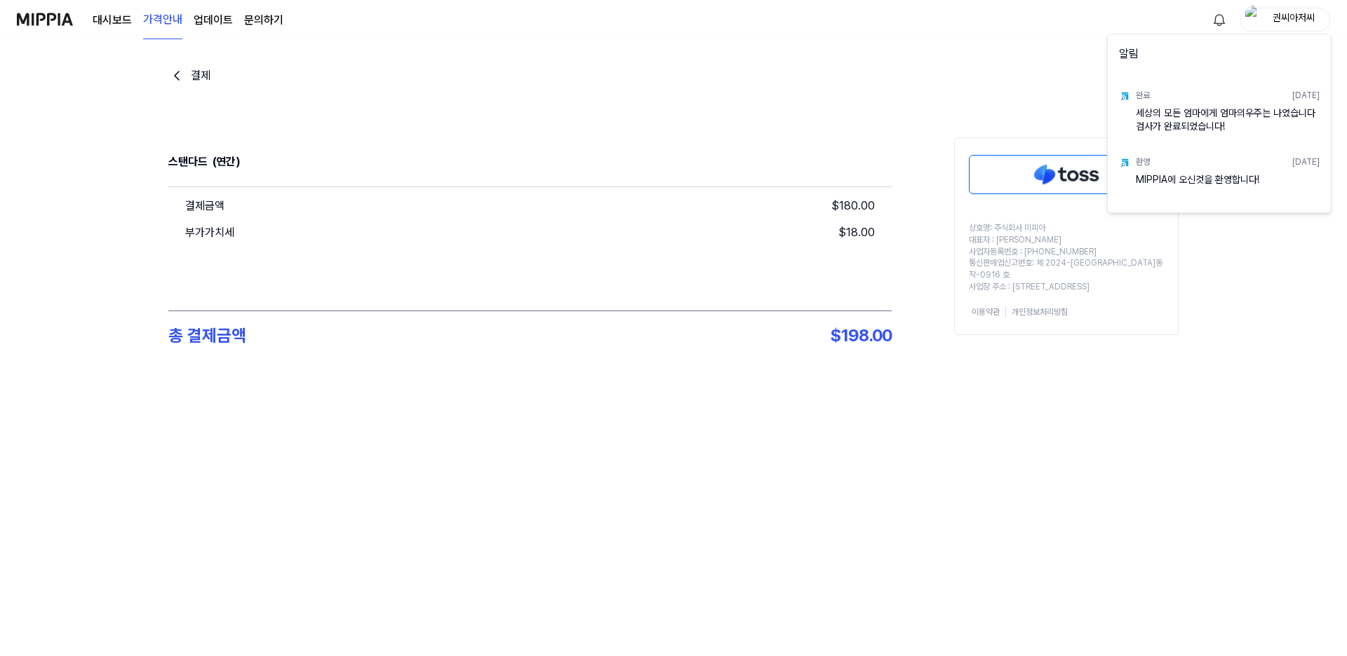
click at [1156, 119] on div "세상의 모든 엄마에게 엄마의우주는 나였습니다 검사가 완료되었습니다!" at bounding box center [1227, 121] width 184 height 28
click at [404, 79] on html "대시보드 가격안내 업데이트 문의하기 권씨아저씨 결제 스탠다드 (연간) 결제금액 $ 180.00 부가가치세 $ 18.00 총 결제금액 $ 198…" at bounding box center [673, 328] width 1347 height 656
click at [263, 20] on link "문의하기" at bounding box center [263, 20] width 39 height 17
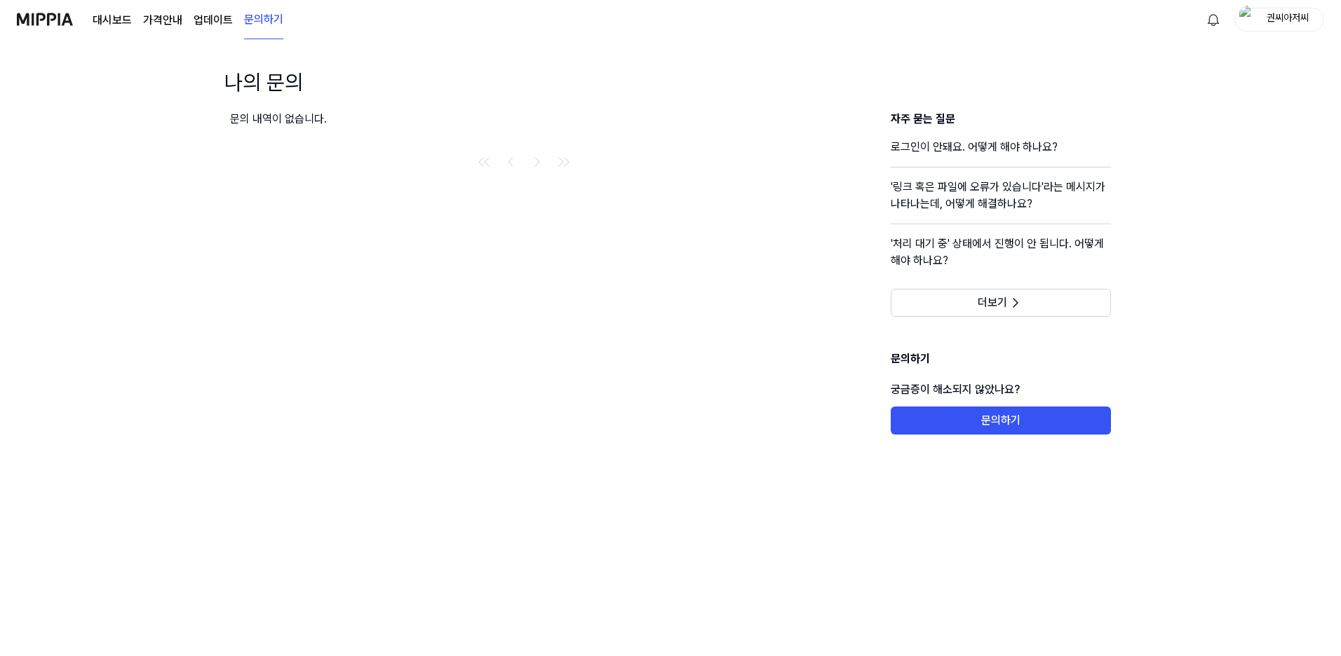
click at [41, 16] on img at bounding box center [45, 19] width 56 height 39
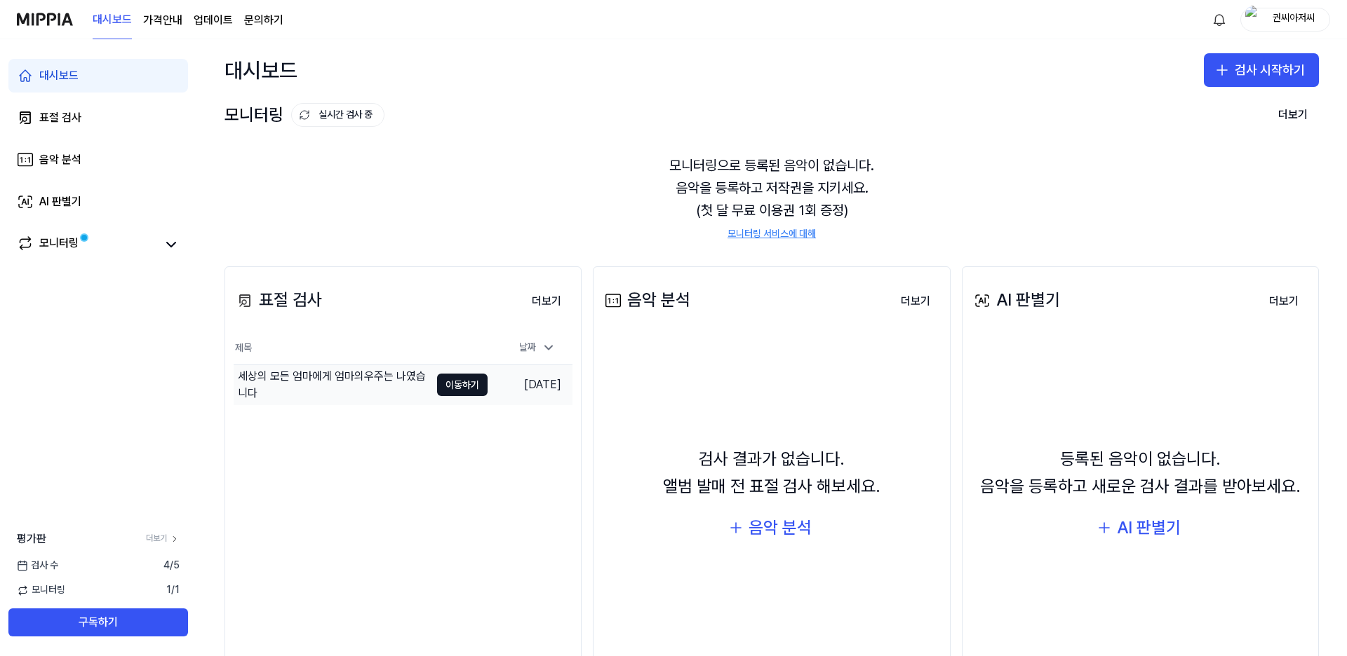
click at [385, 379] on div "세상의 모든 엄마에게 엄마의우주는 나였습니다" at bounding box center [334, 385] width 192 height 34
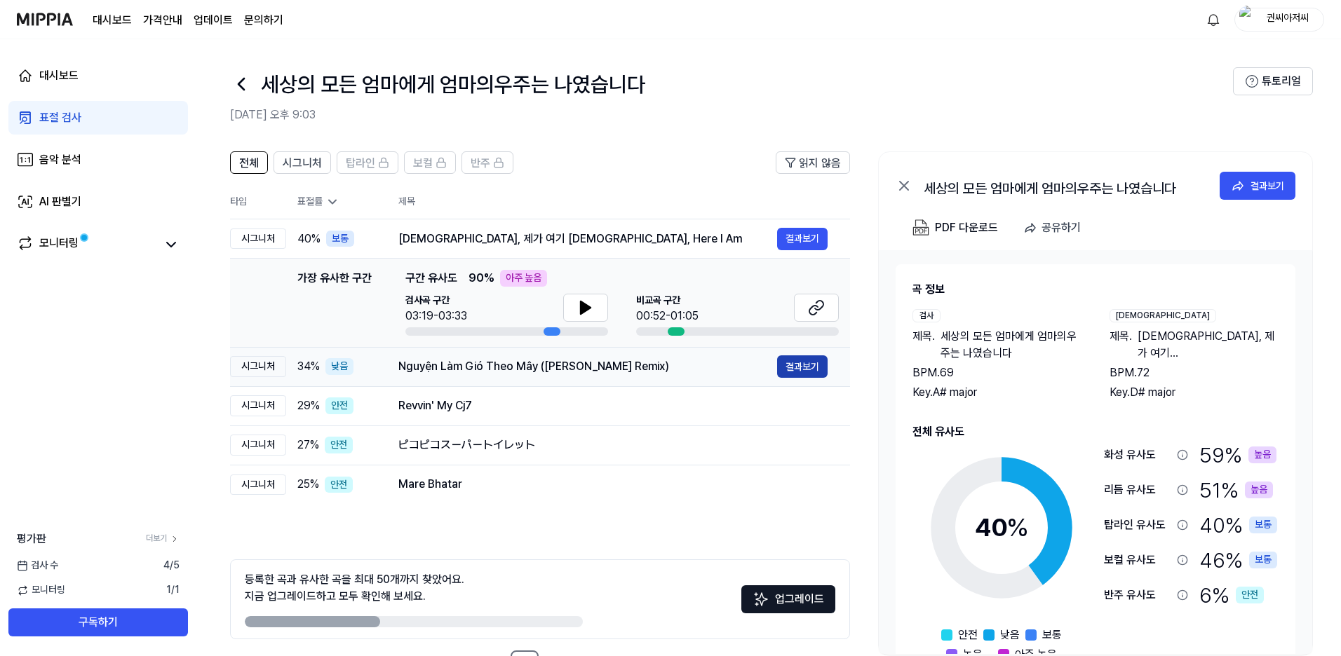
click at [811, 365] on button "결과보기" at bounding box center [802, 367] width 50 height 22
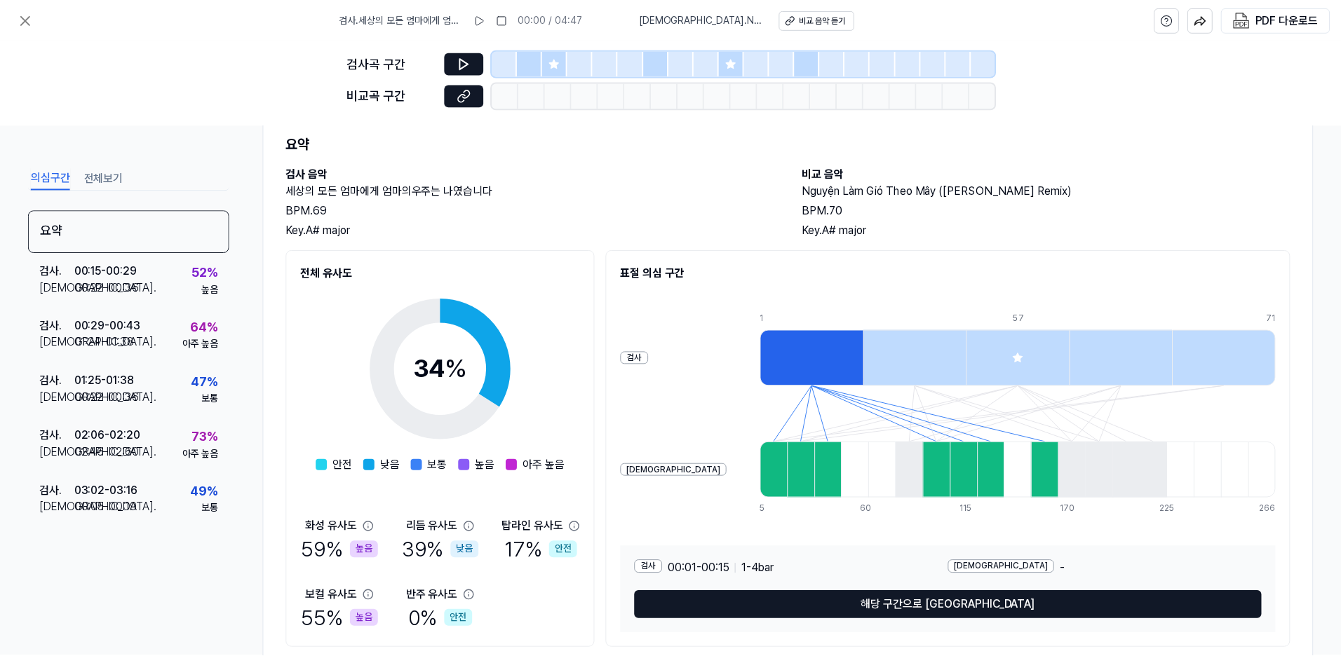
scroll to position [87, 0]
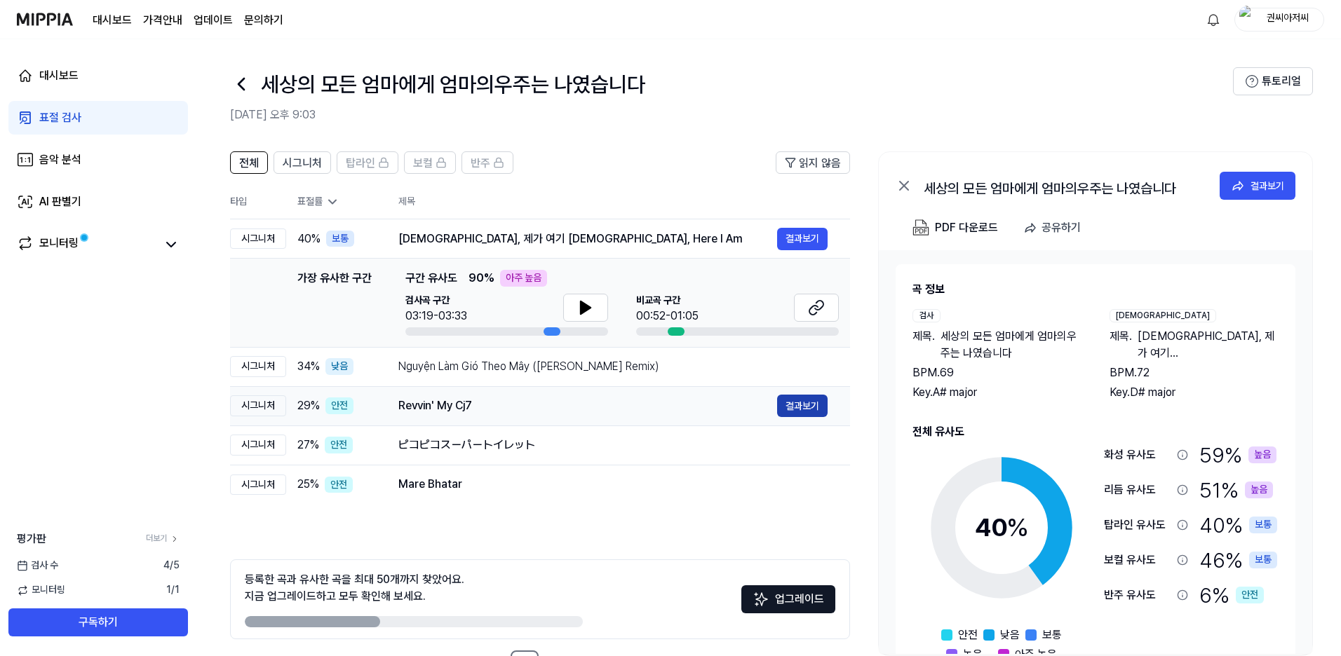
click at [807, 402] on button "결과보기" at bounding box center [802, 406] width 50 height 22
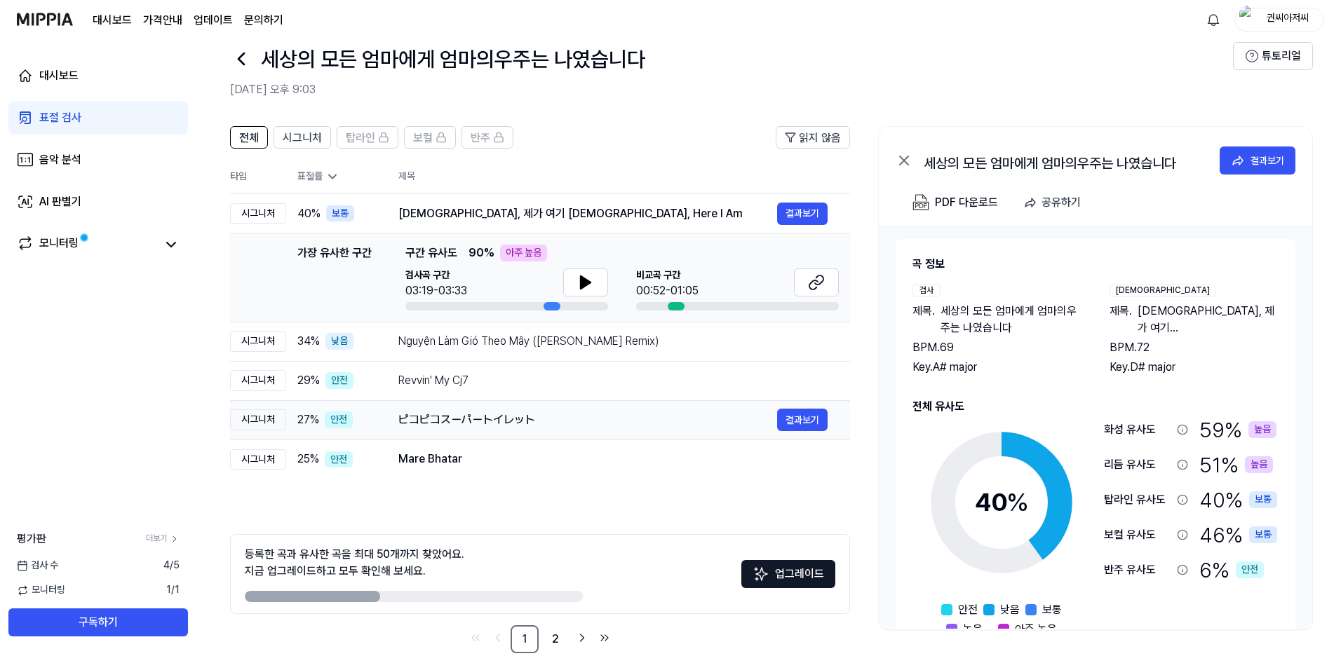
scroll to position [50, 0]
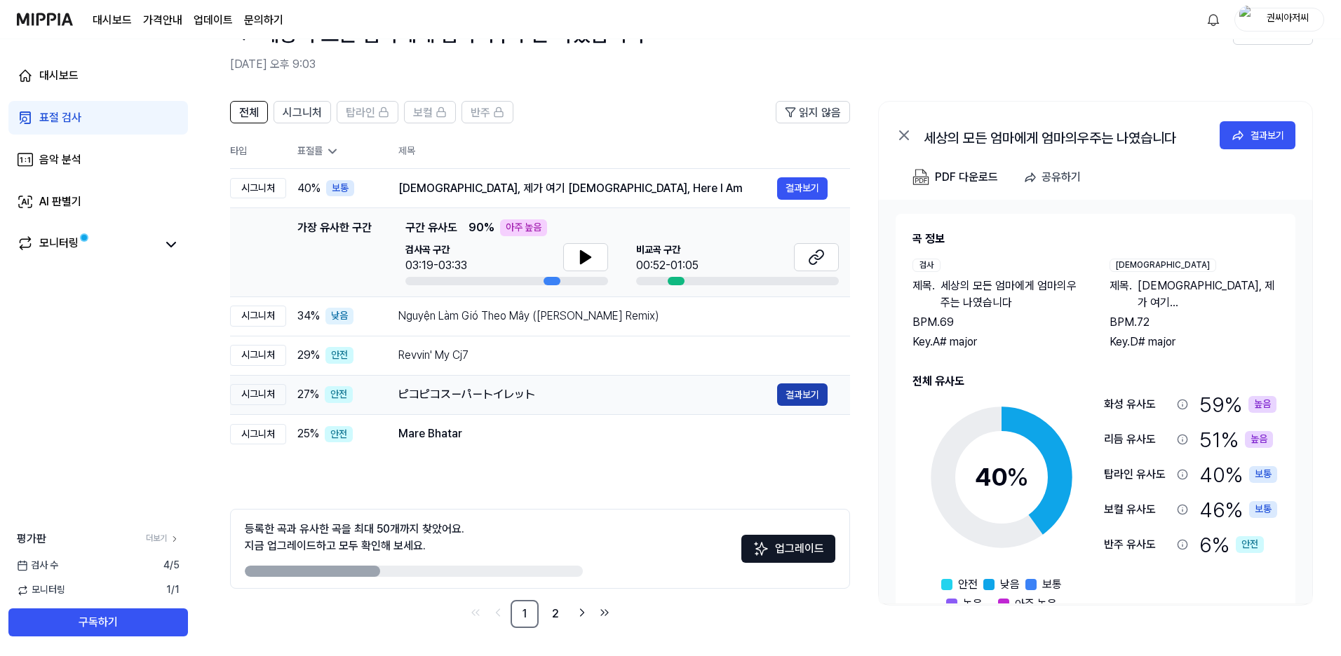
click at [804, 395] on button "결과보기" at bounding box center [802, 395] width 50 height 22
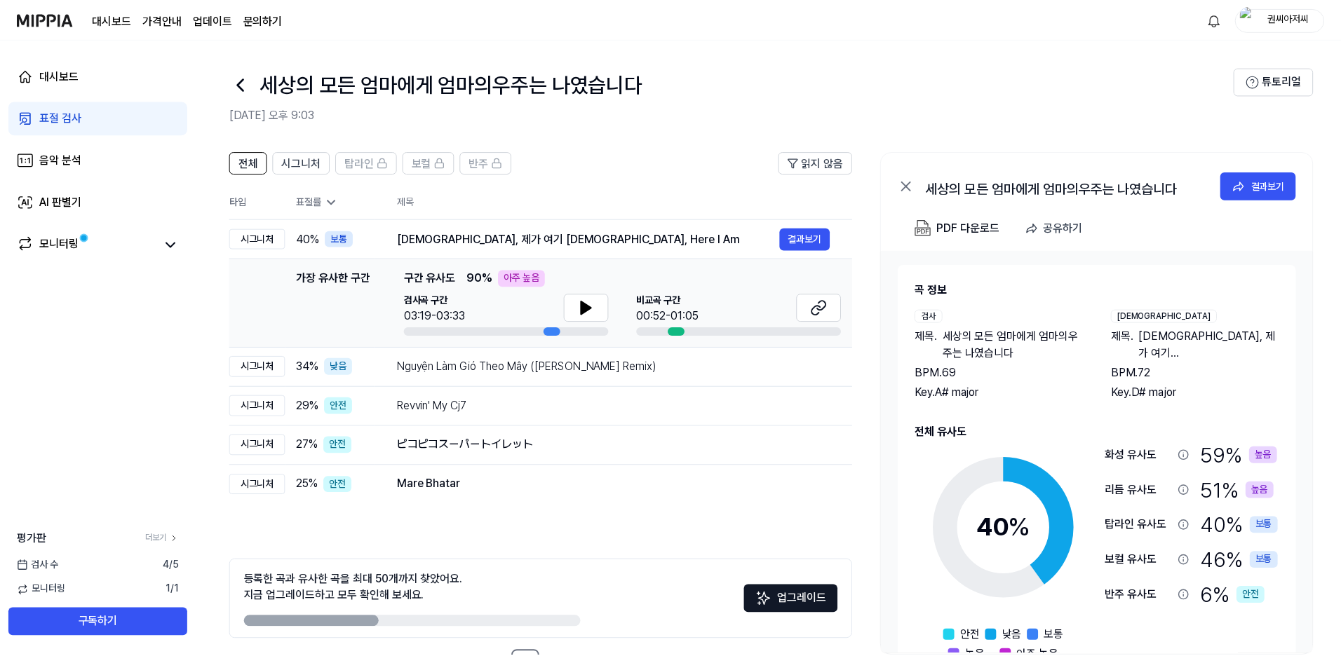
scroll to position [50, 0]
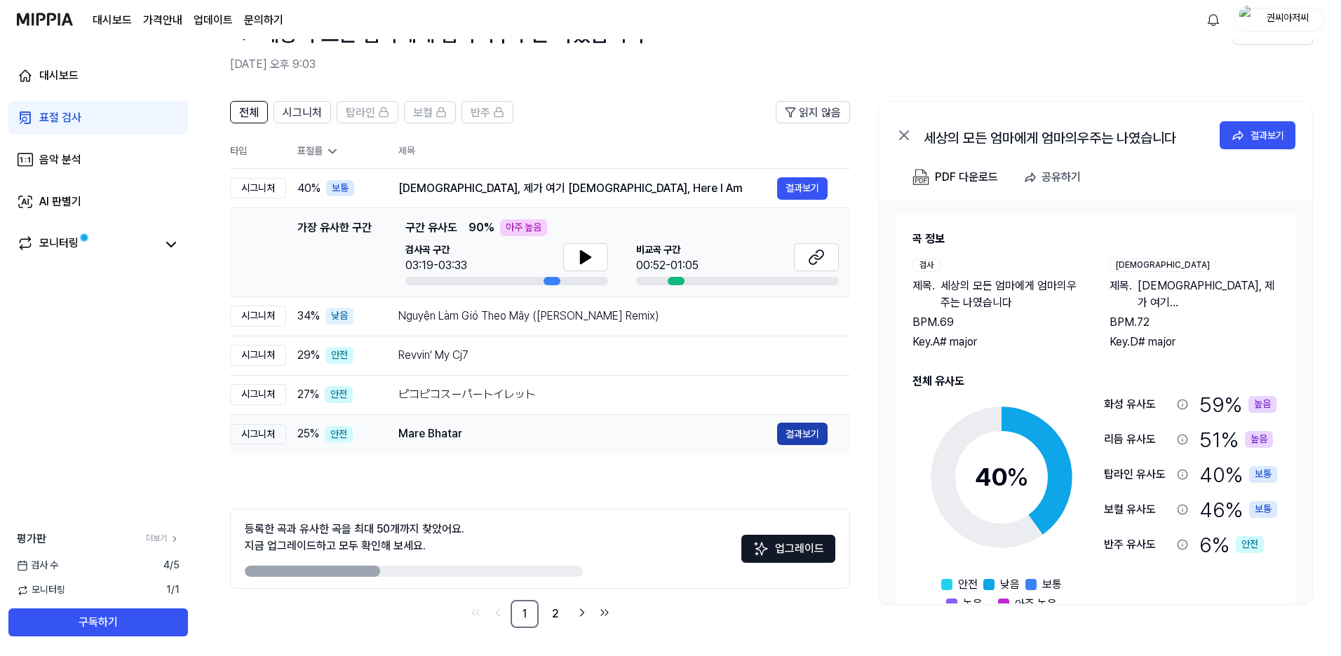
click at [798, 433] on button "결과보기" at bounding box center [802, 434] width 50 height 22
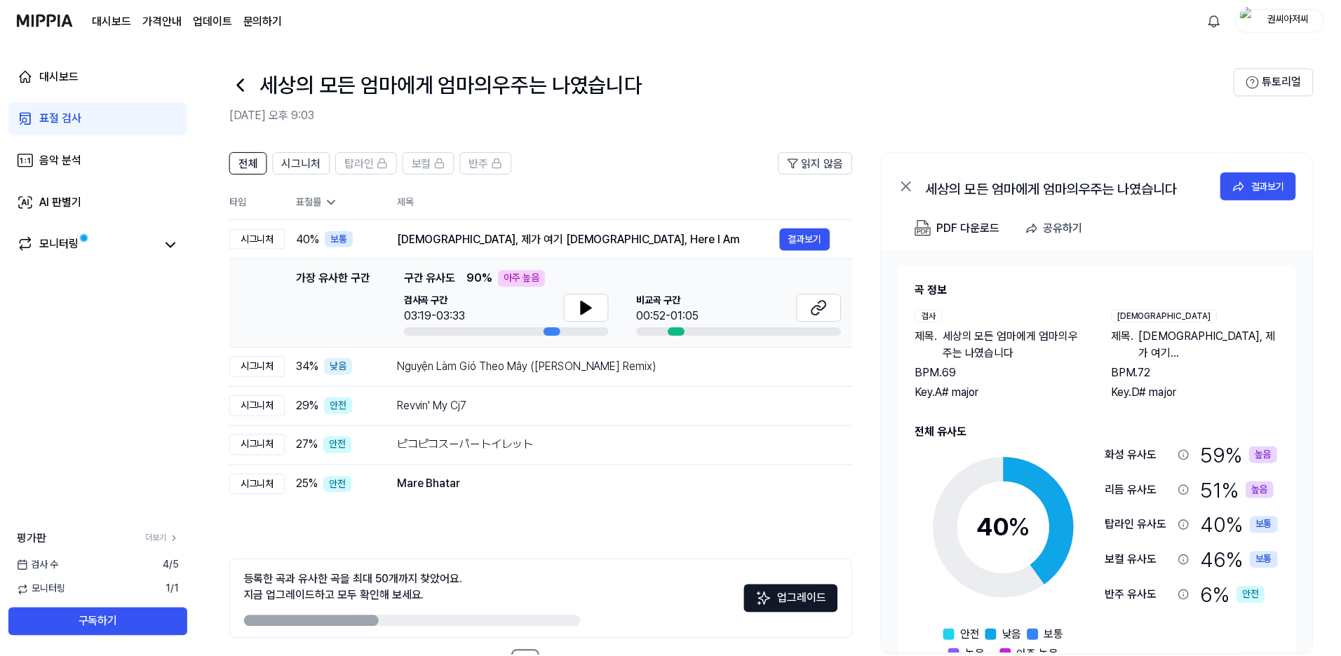
scroll to position [50, 0]
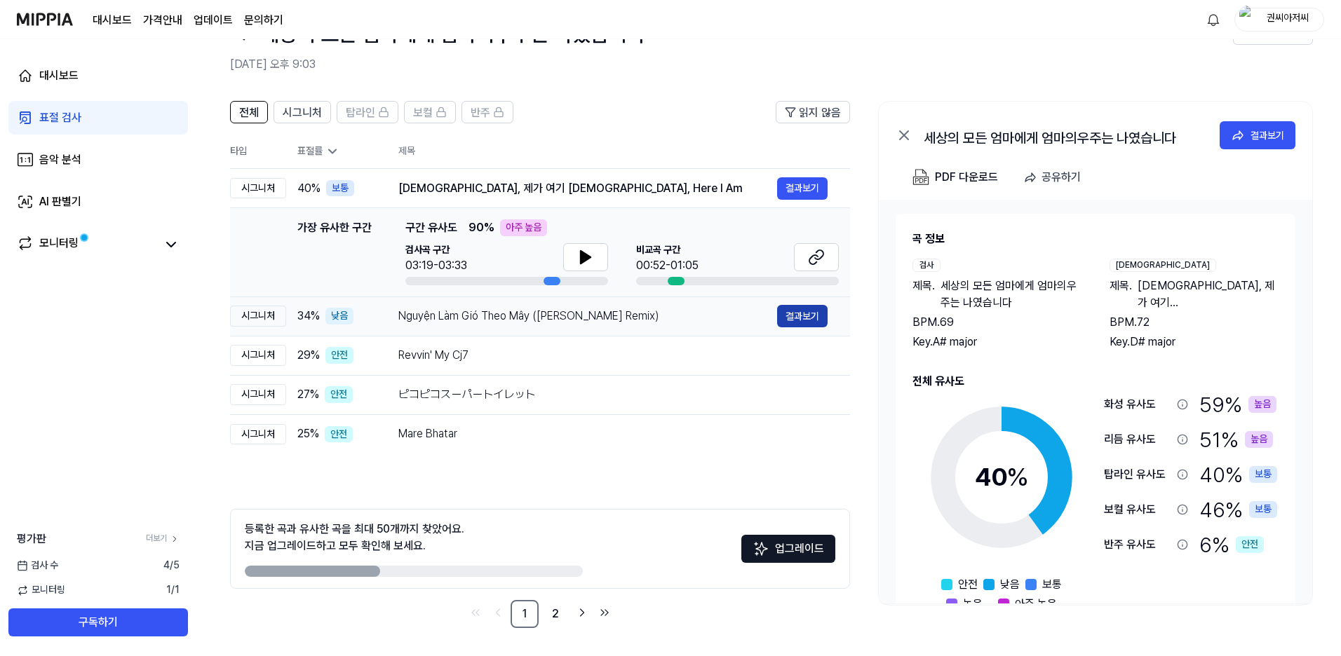
click at [807, 309] on button "결과보기" at bounding box center [802, 316] width 50 height 22
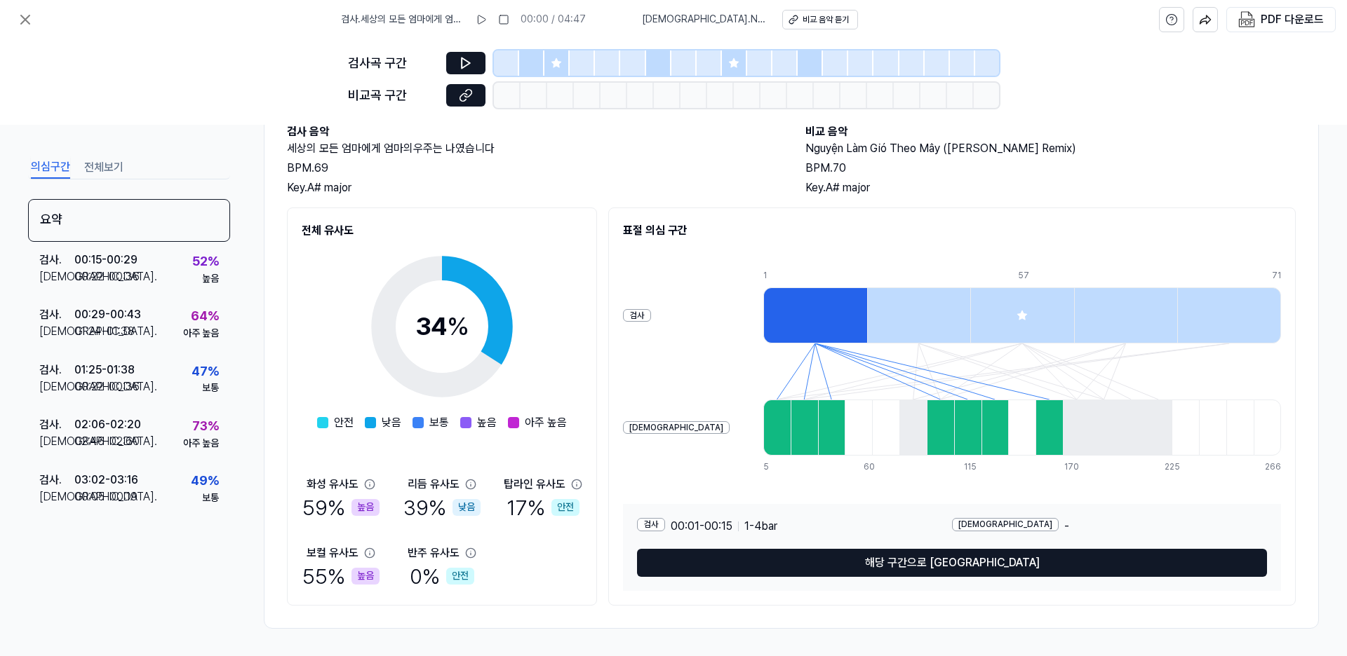
scroll to position [87, 0]
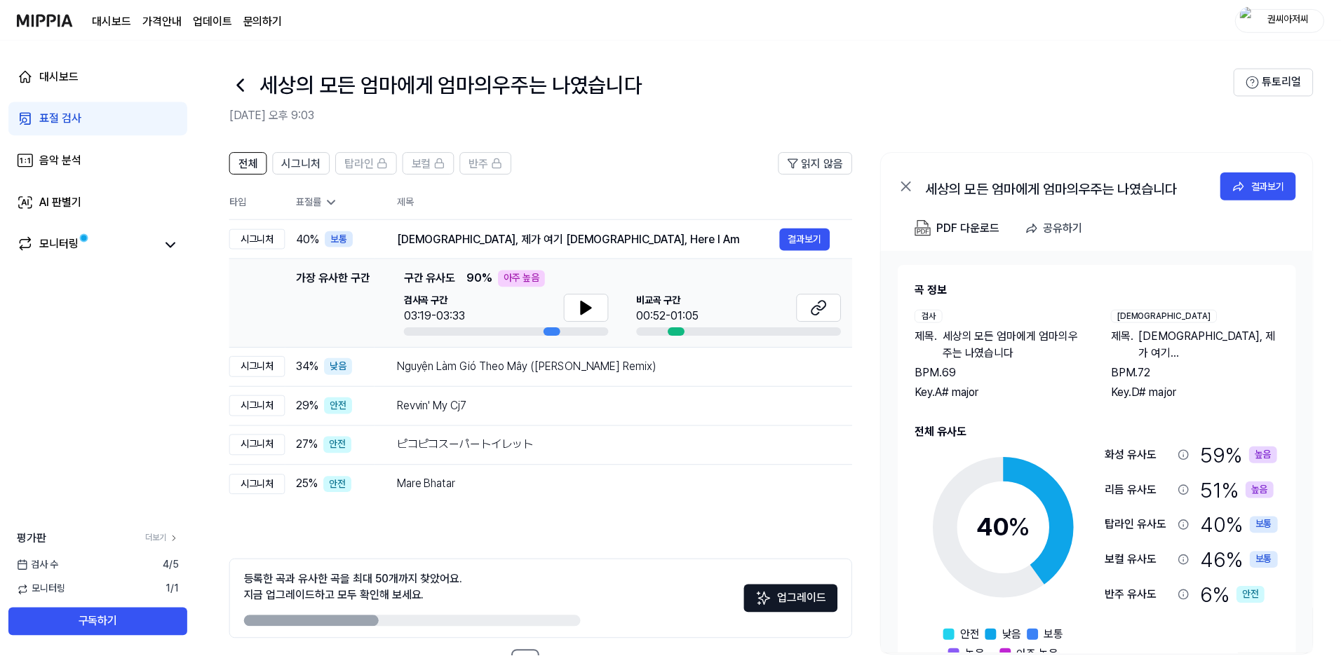
scroll to position [50, 0]
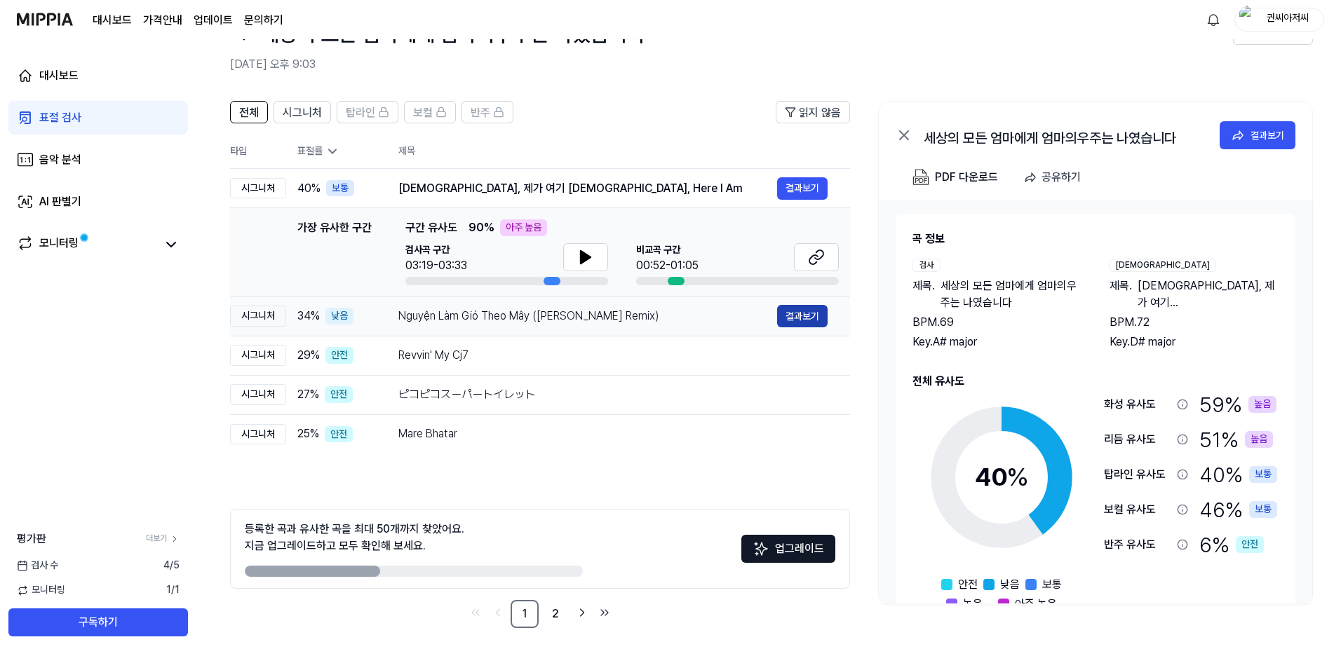
click at [806, 311] on button "결과보기" at bounding box center [802, 316] width 50 height 22
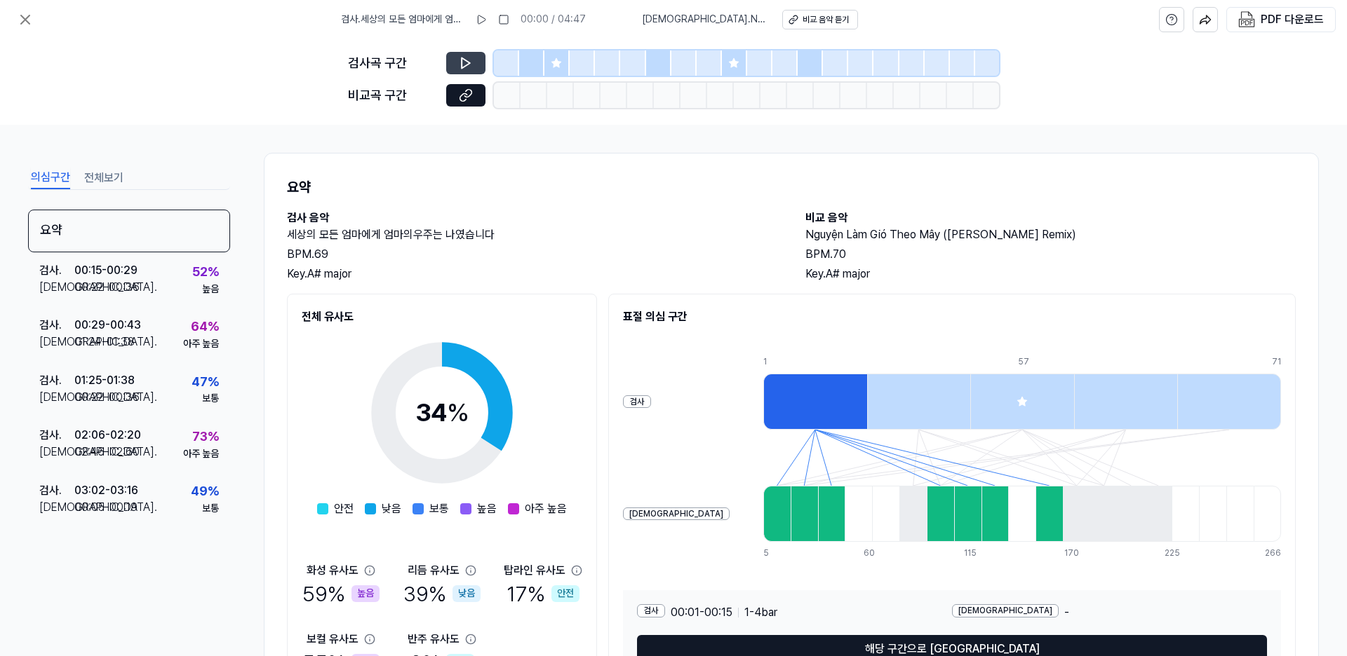
click at [466, 60] on icon at bounding box center [466, 63] width 14 height 14
click at [467, 93] on icon at bounding box center [466, 95] width 14 height 14
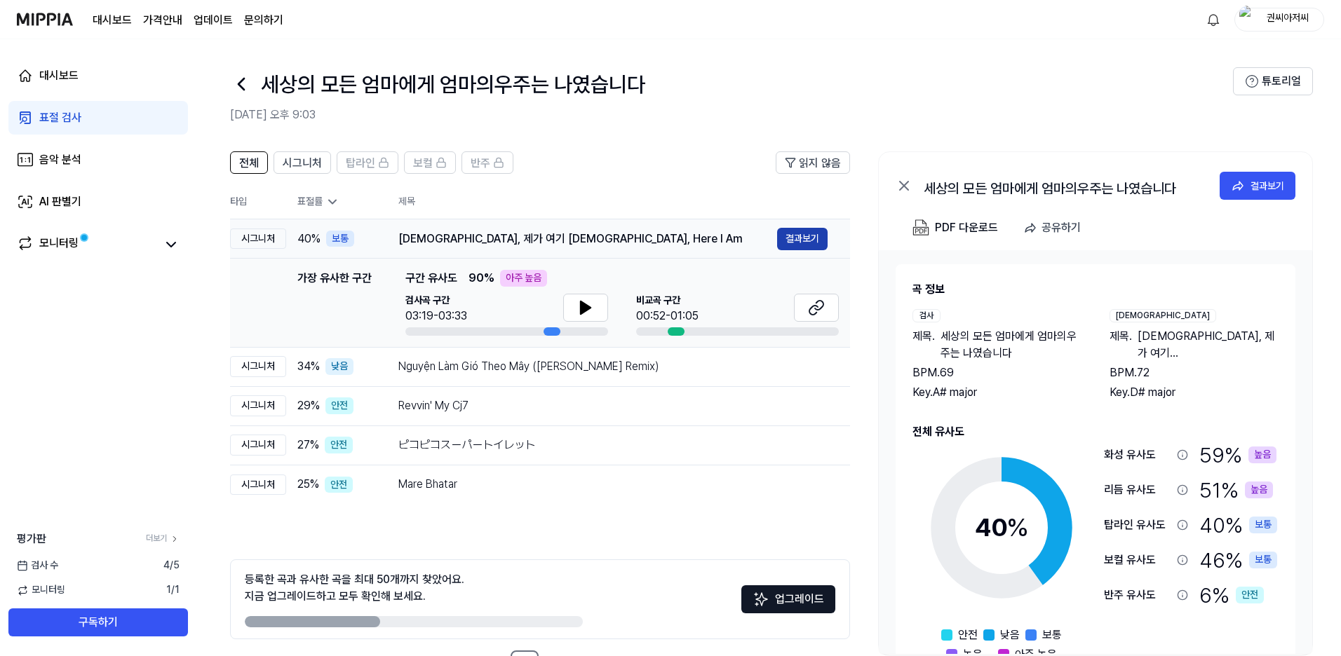
click at [809, 236] on button "결과보기" at bounding box center [802, 239] width 50 height 22
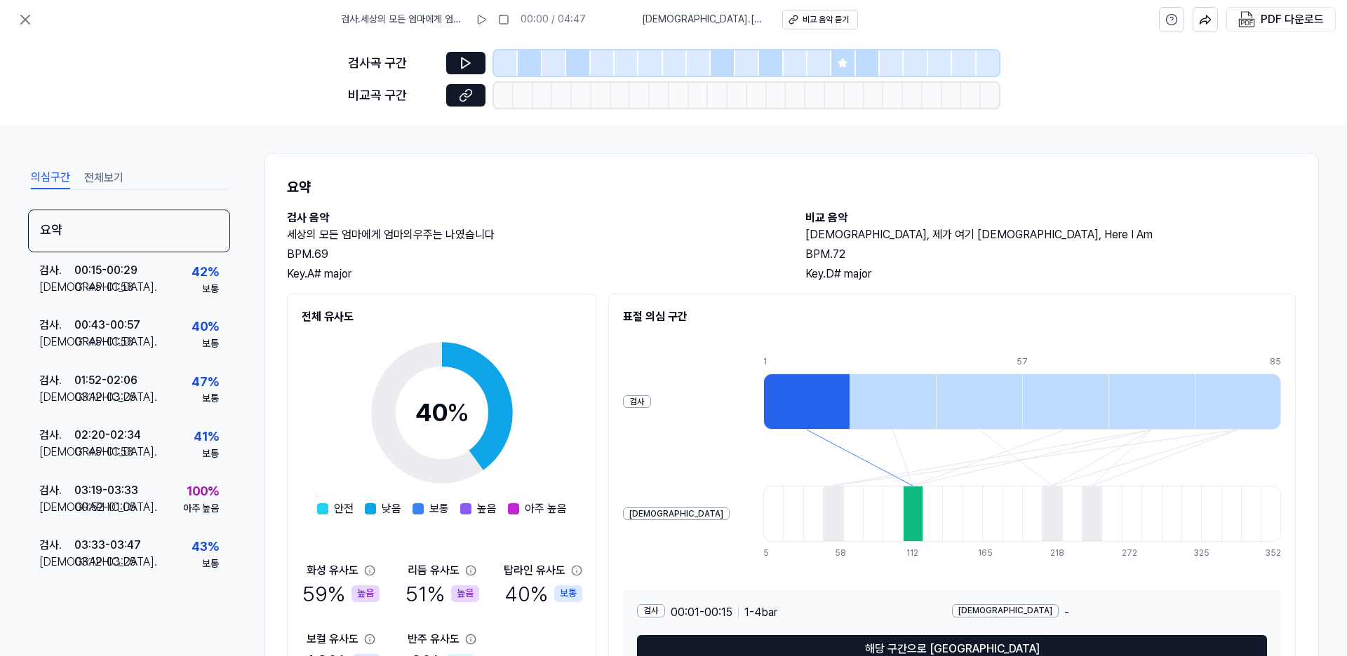
click at [844, 63] on icon at bounding box center [842, 62] width 9 height 9
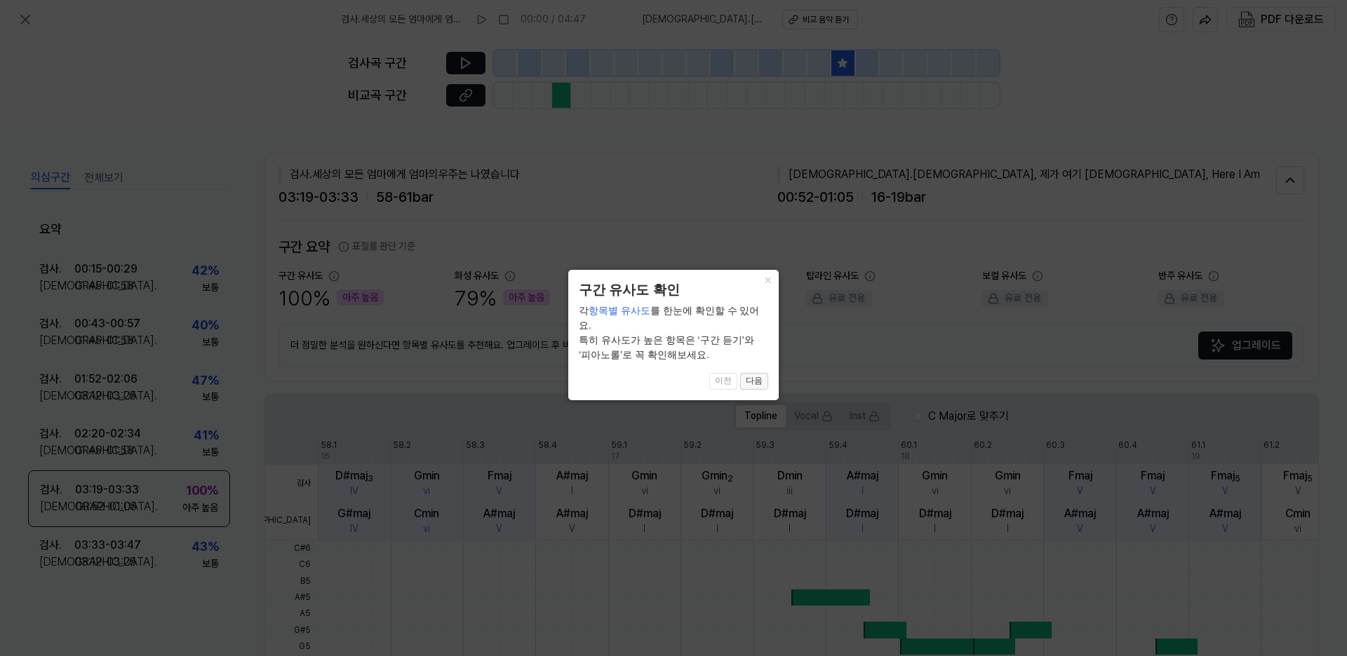
click at [753, 373] on button "다음" at bounding box center [754, 381] width 28 height 17
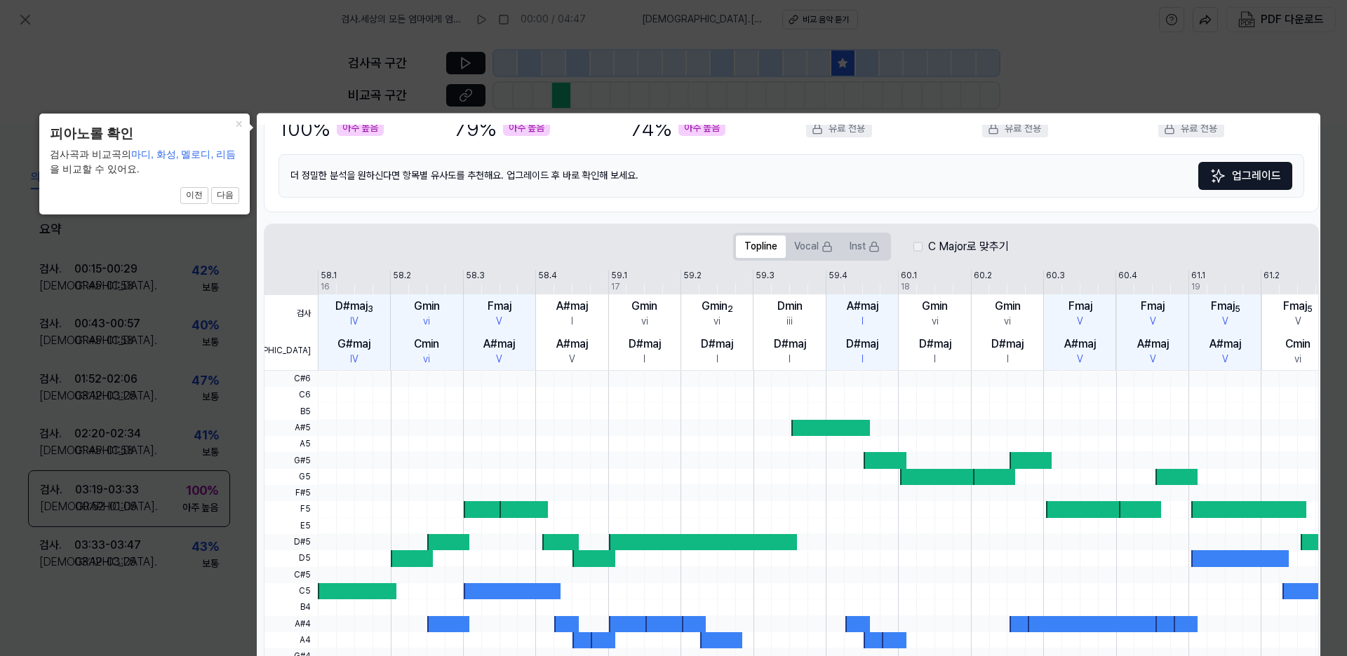
scroll to position [25, 0]
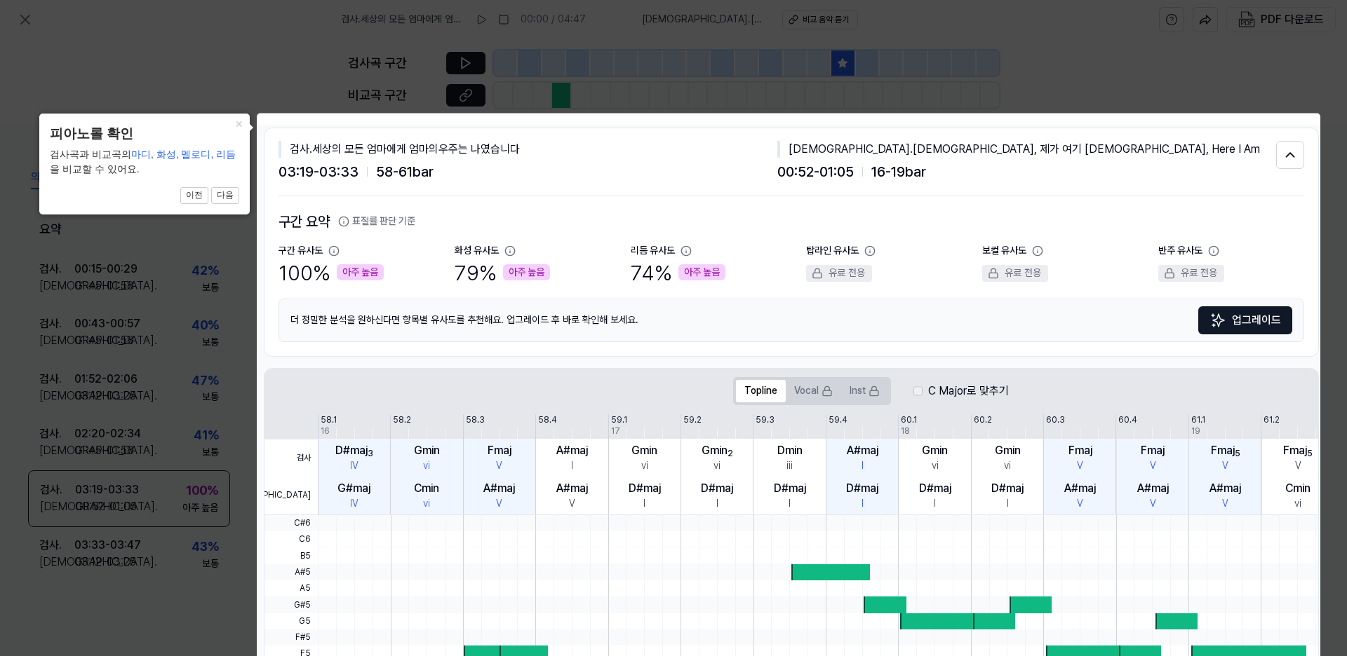
click at [1213, 74] on icon at bounding box center [673, 334] width 1347 height 668
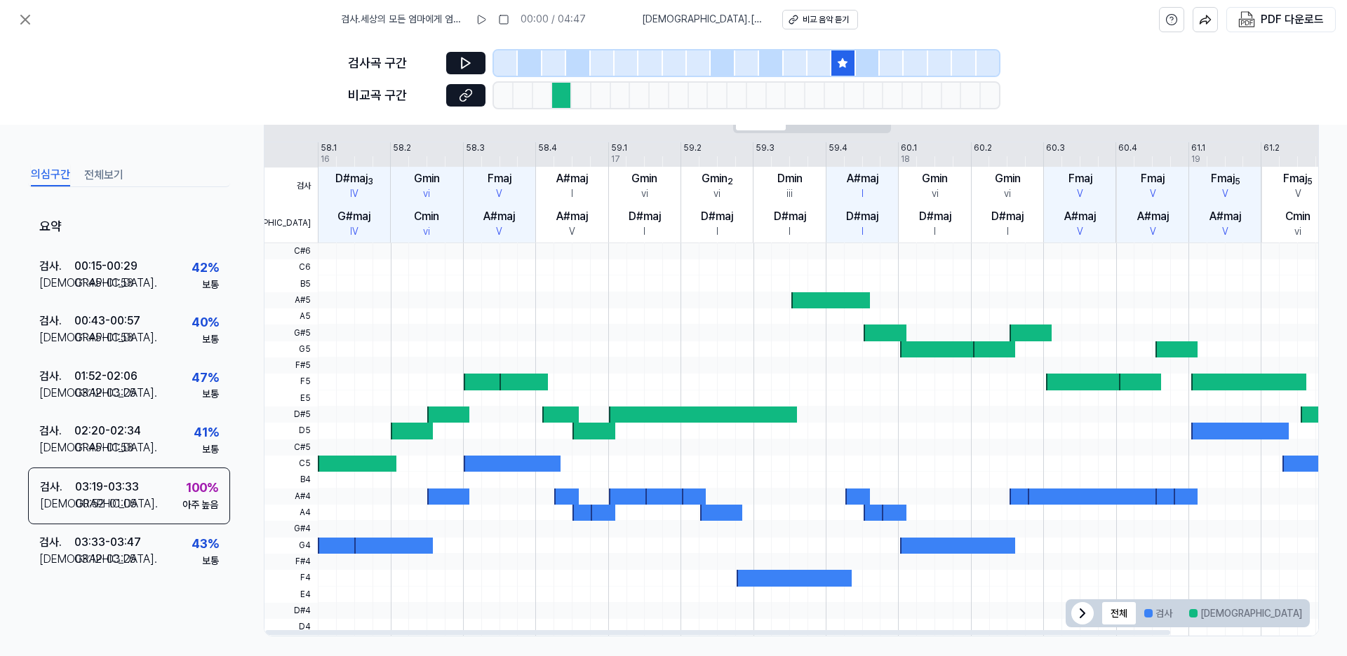
scroll to position [306, 0]
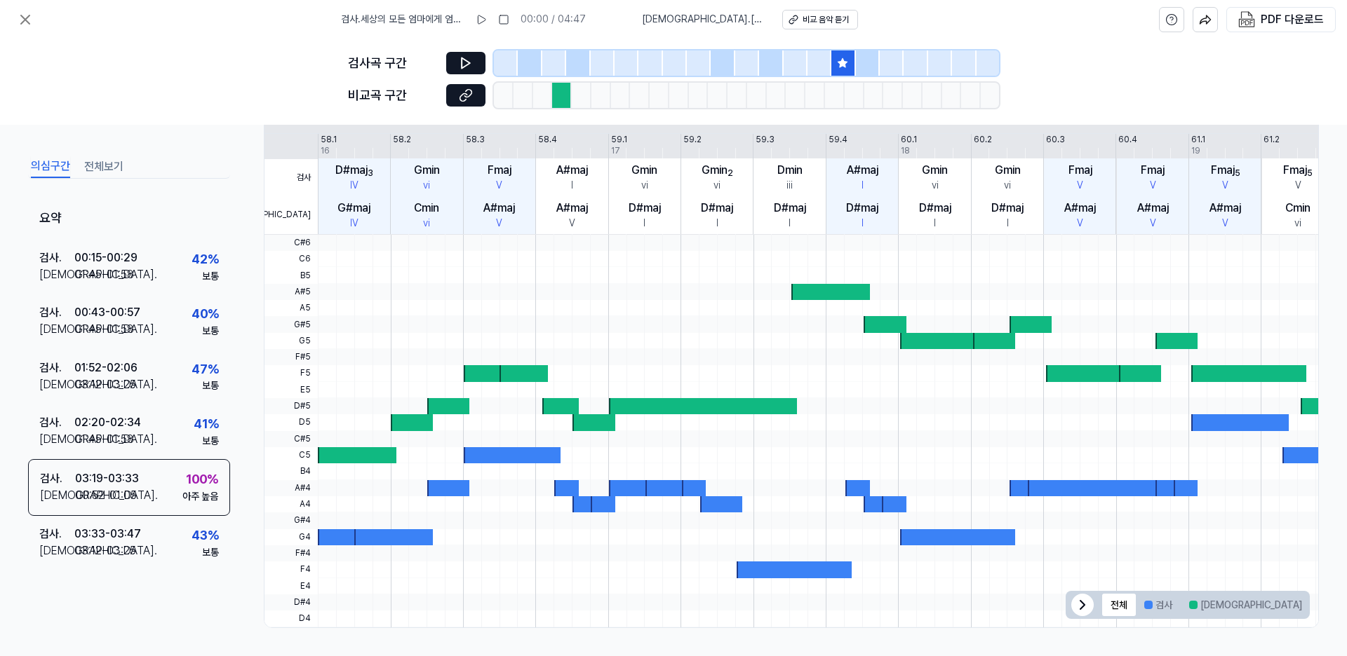
click at [1086, 81] on div "검사곡 구간 비교곡 구간" at bounding box center [673, 82] width 1347 height 86
click at [848, 64] on icon at bounding box center [842, 63] width 11 height 11
click at [846, 92] on div at bounding box center [854, 95] width 20 height 25
click at [835, 101] on div at bounding box center [835, 95] width 20 height 25
click at [842, 65] on icon at bounding box center [842, 62] width 9 height 9
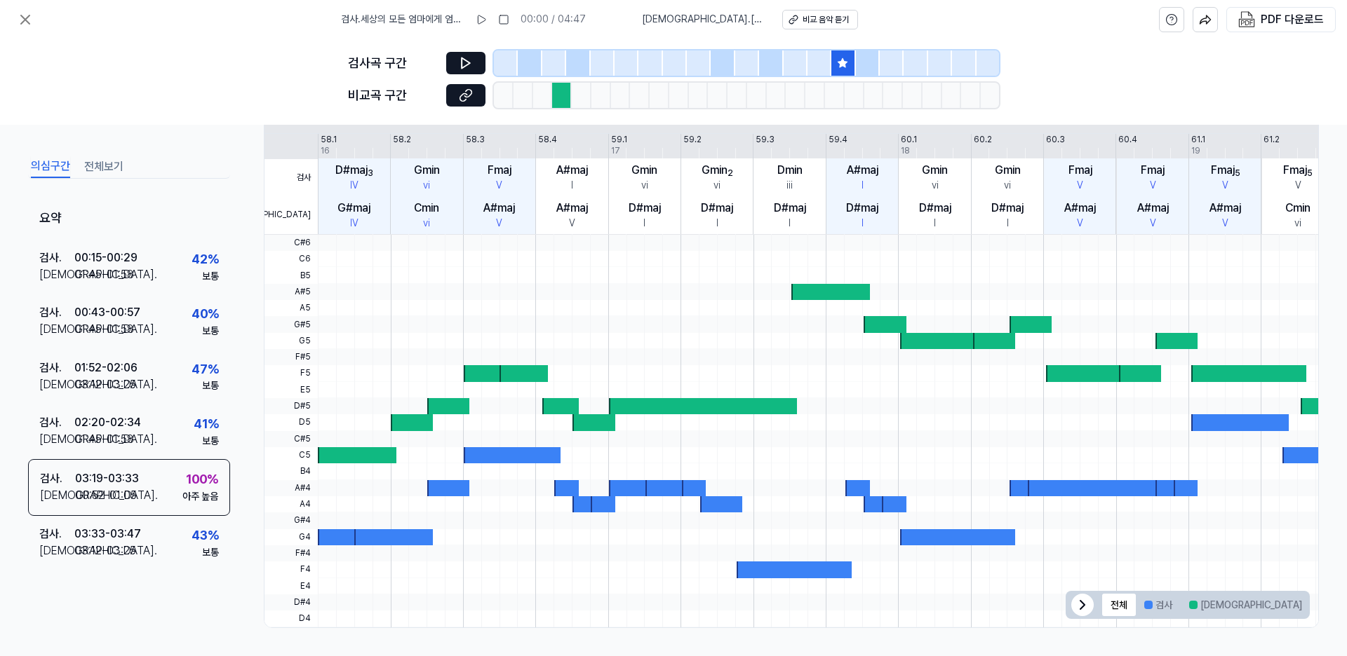
click at [990, 22] on div "검사 . 세상의 모든 엄마에게 엄마의우주는 나였습니다 00:00 / 04:47 비교 . 주님, 제가 여기 있습니다 Lord, Here I Am…" at bounding box center [673, 19] width 1347 height 39
